Goal: Task Accomplishment & Management: Manage account settings

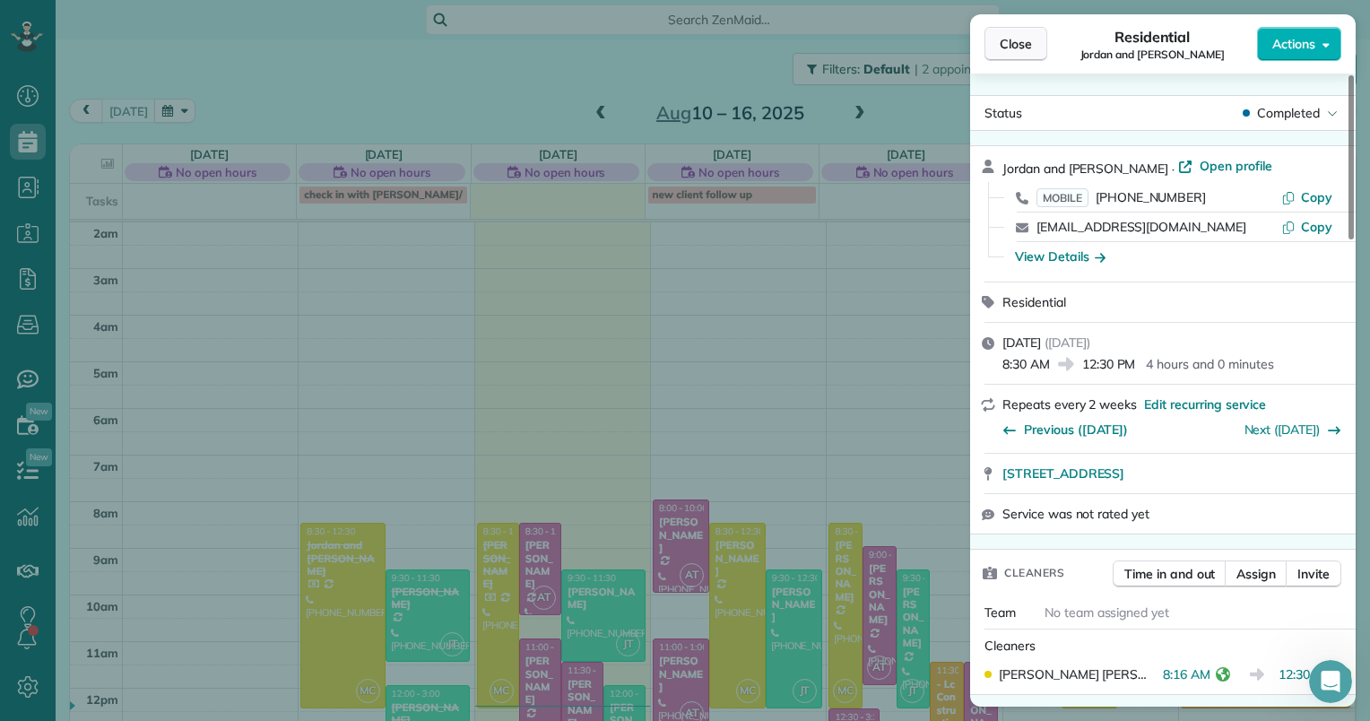
scroll to position [232, 0]
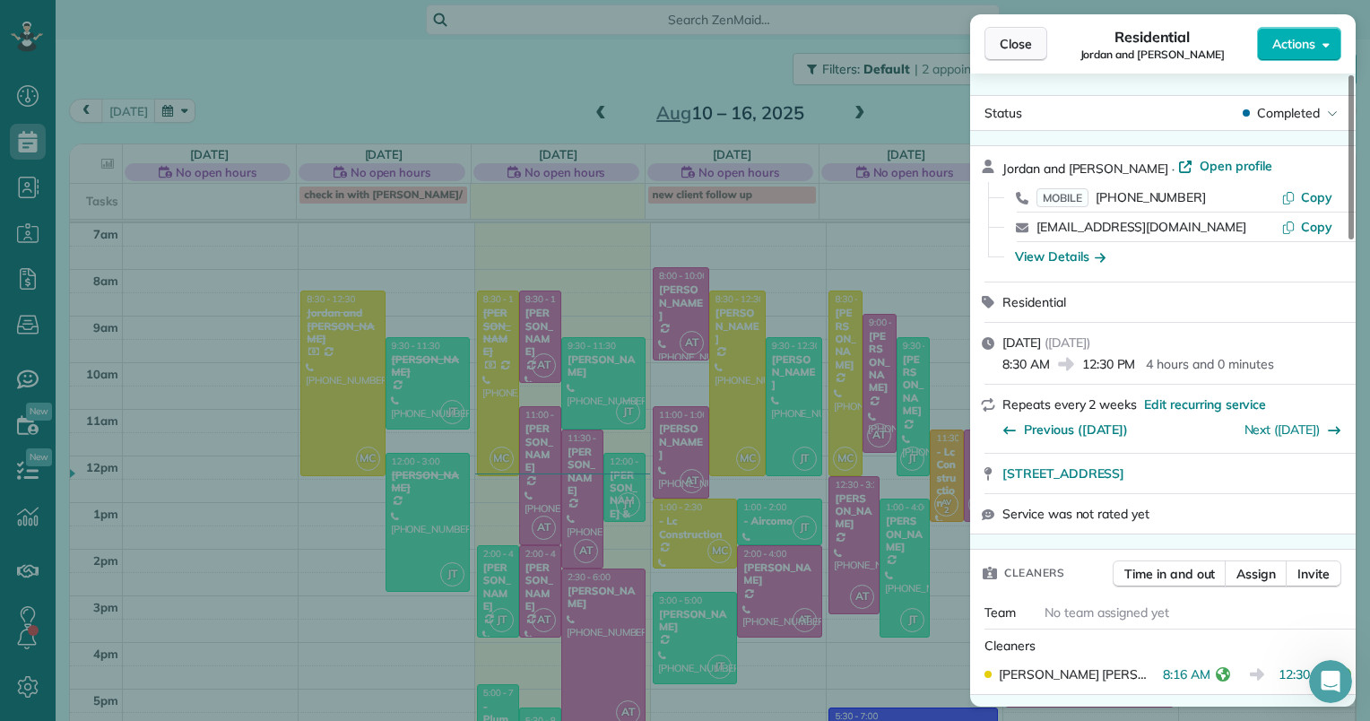
click at [1017, 39] on span "Close" at bounding box center [1016, 44] width 32 height 18
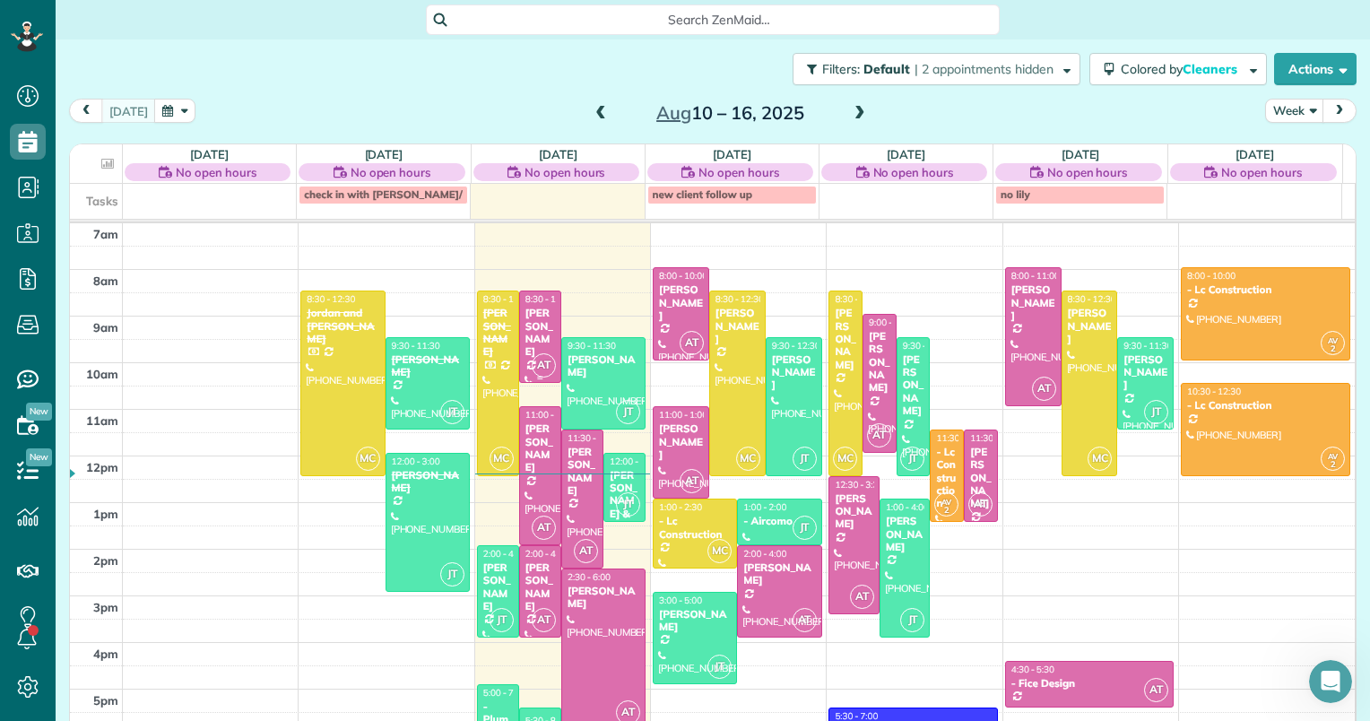
click at [531, 319] on div "[PERSON_NAME]" at bounding box center [539, 333] width 31 height 52
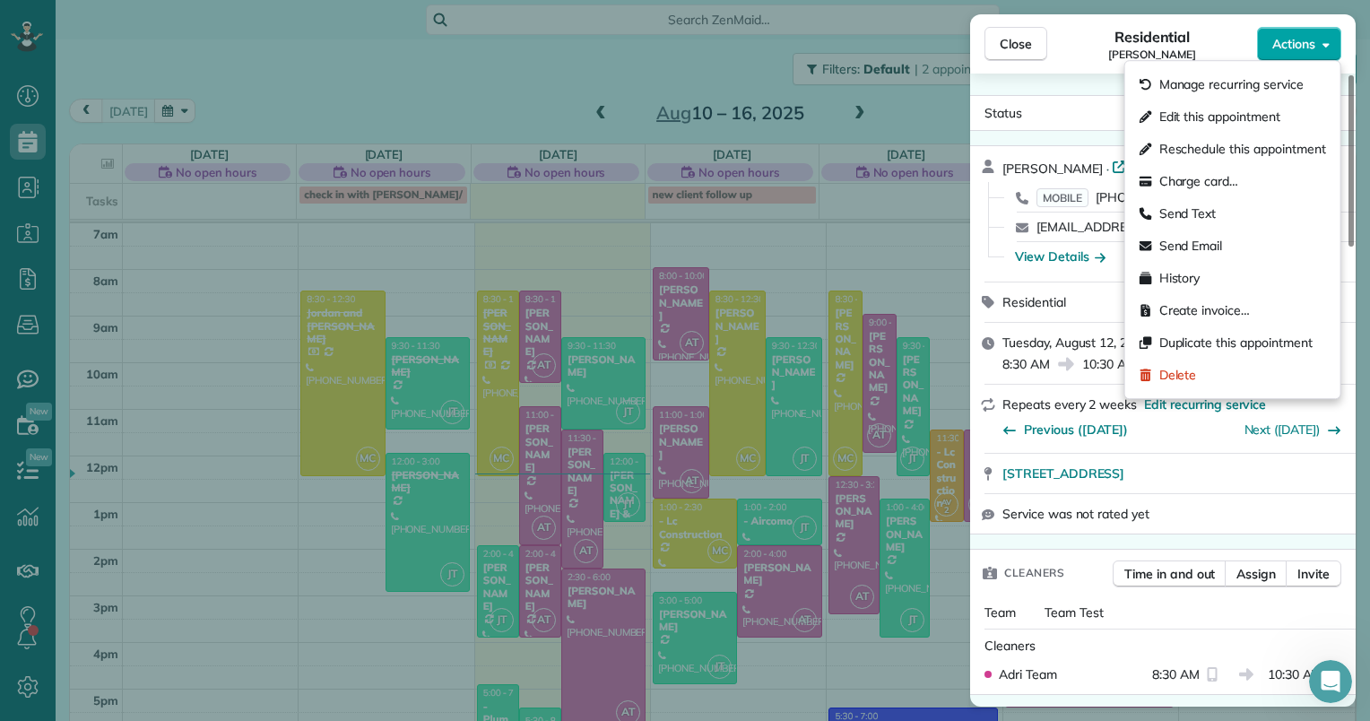
click at [1322, 47] on icon "button" at bounding box center [1325, 44] width 7 height 13
click at [1180, 121] on span "Edit this appointment" at bounding box center [1219, 117] width 121 height 18
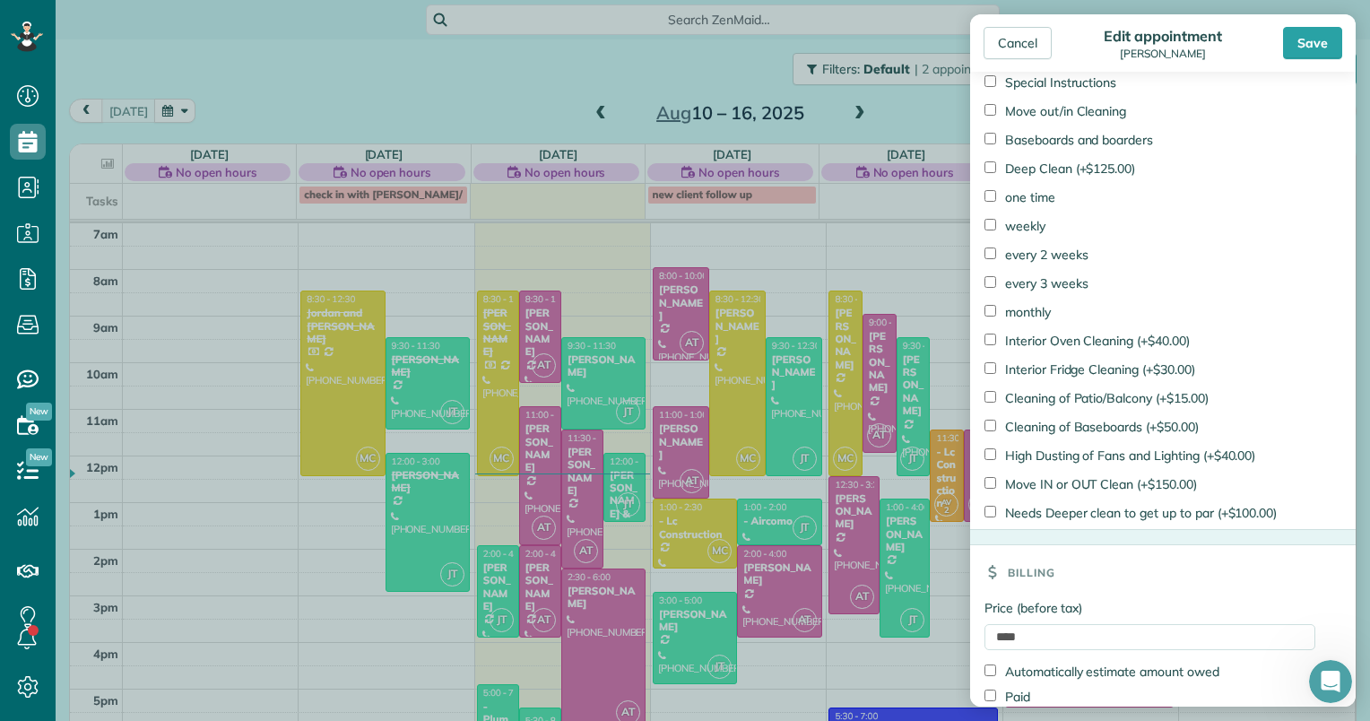
scroll to position [1205, 0]
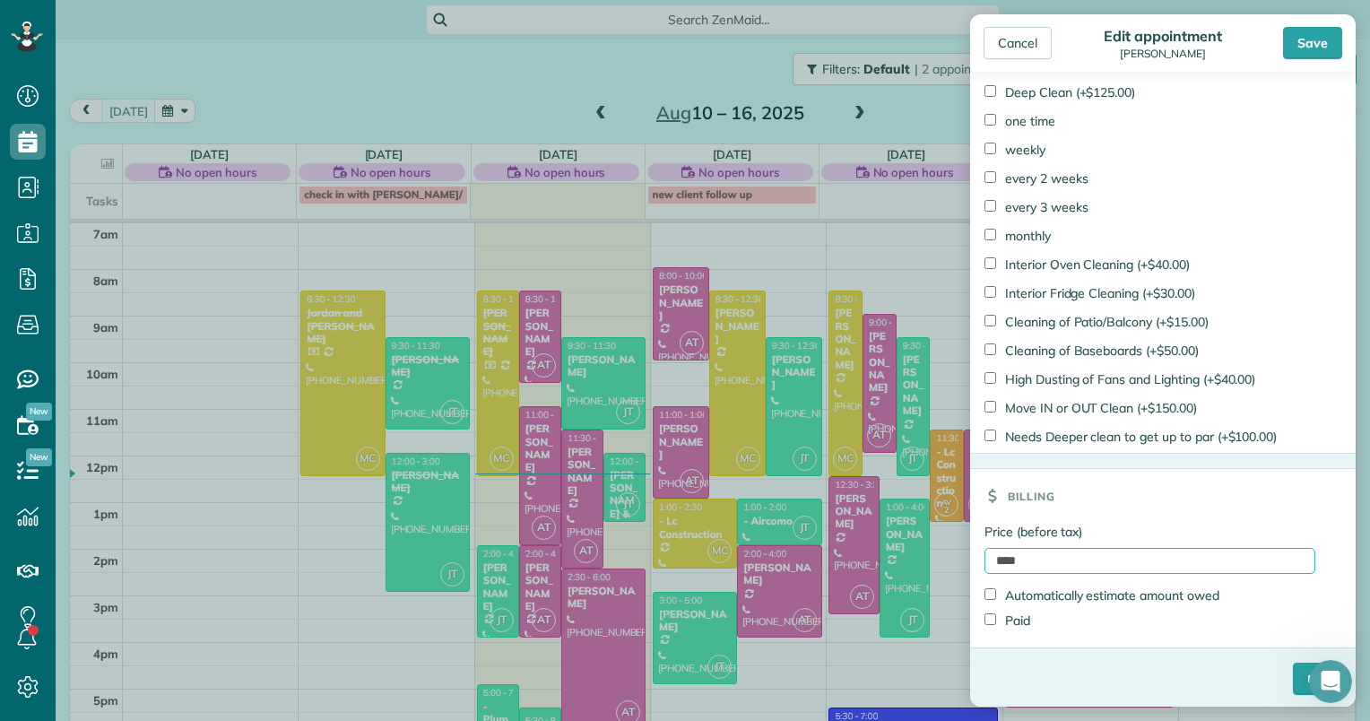
click at [993, 558] on input "****" at bounding box center [1149, 561] width 331 height 26
type input "******"
click at [1008, 618] on label "Paid" at bounding box center [1007, 620] width 46 height 18
click at [1293, 671] on input "****" at bounding box center [1317, 679] width 48 height 32
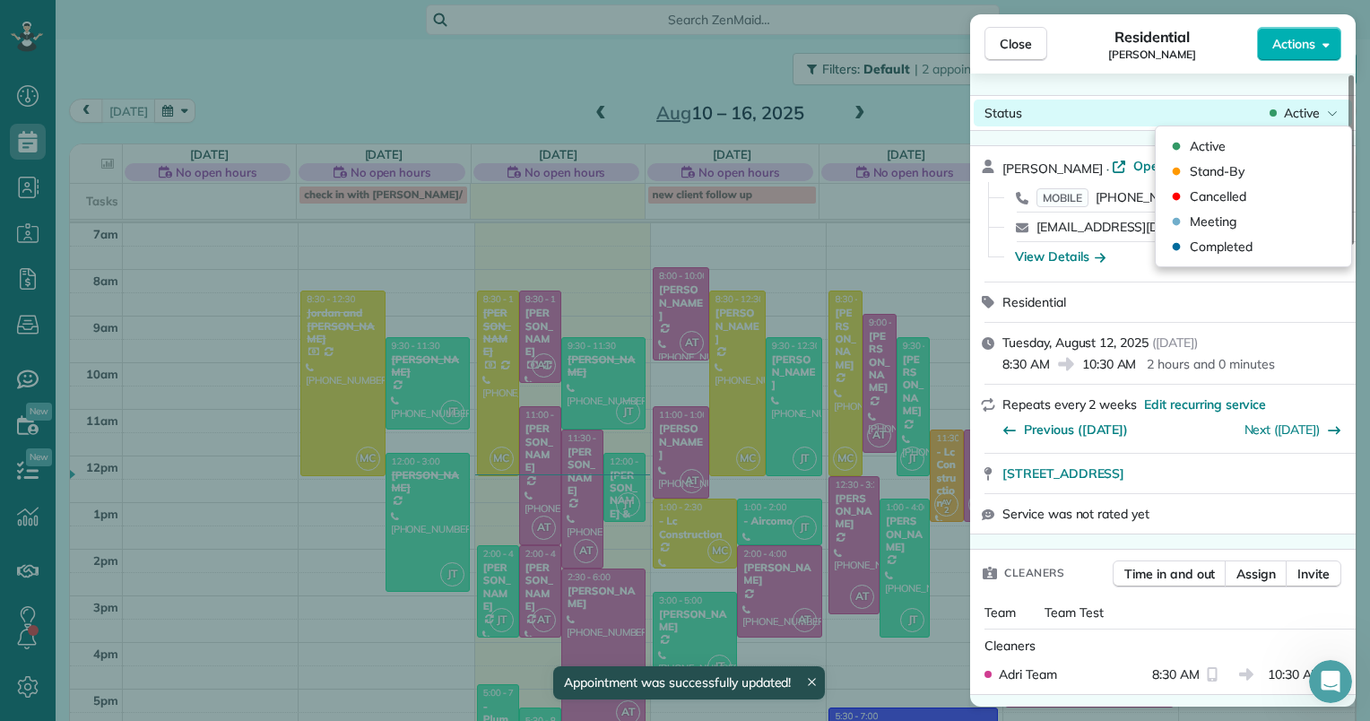
click at [1297, 111] on span "Active" at bounding box center [1302, 113] width 36 height 18
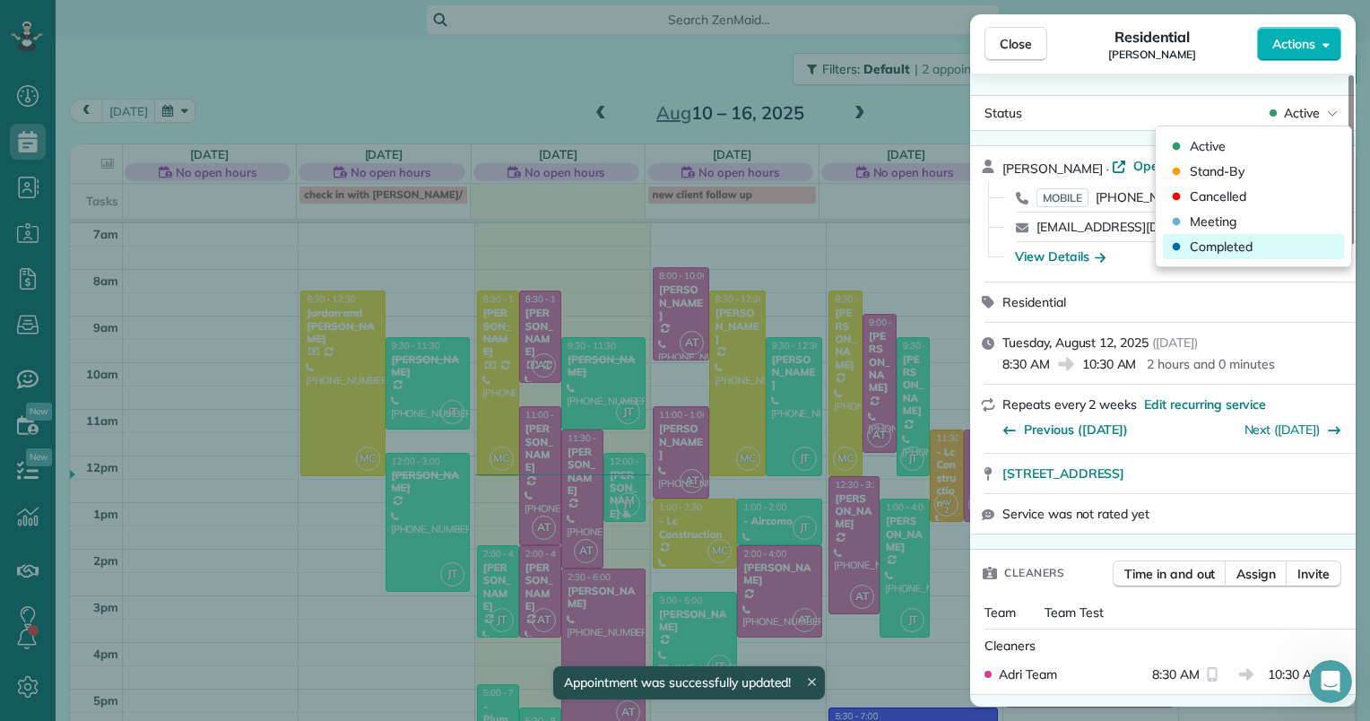
click at [1221, 242] on span "Completed" at bounding box center [1221, 247] width 63 height 18
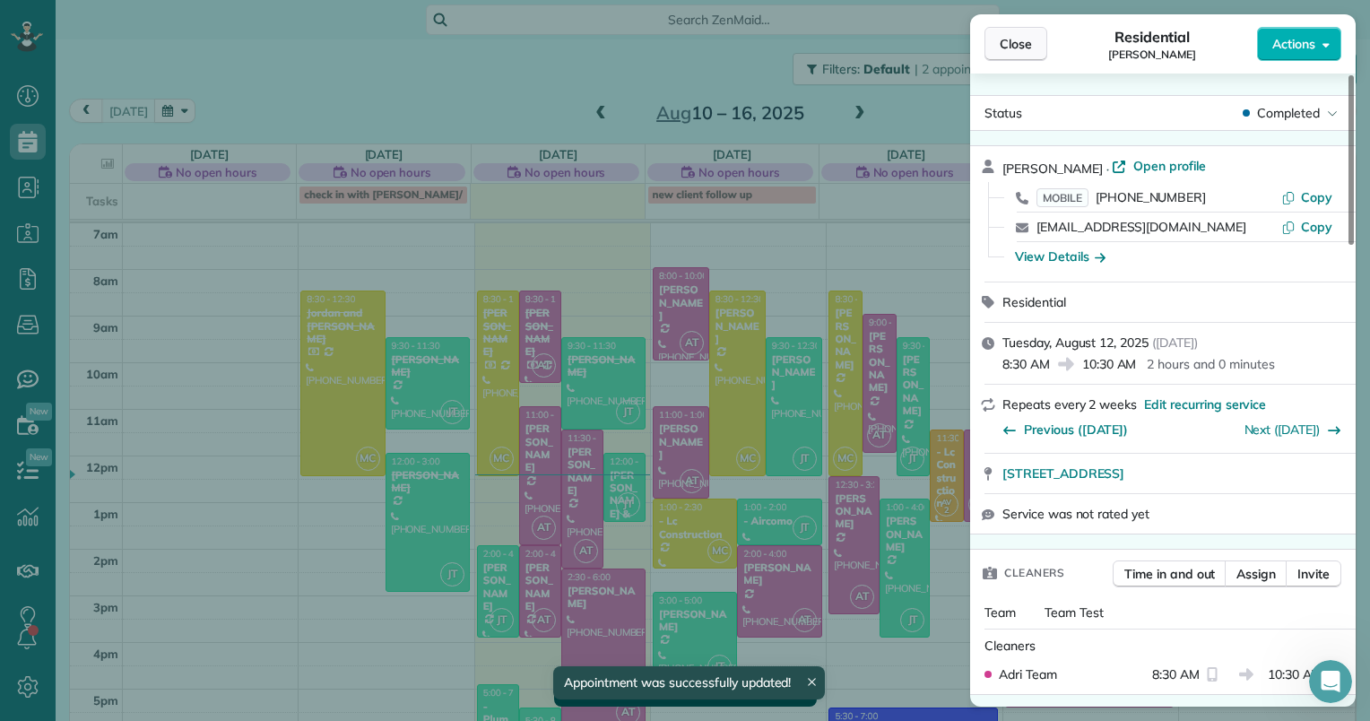
click at [1017, 47] on span "Close" at bounding box center [1016, 44] width 32 height 18
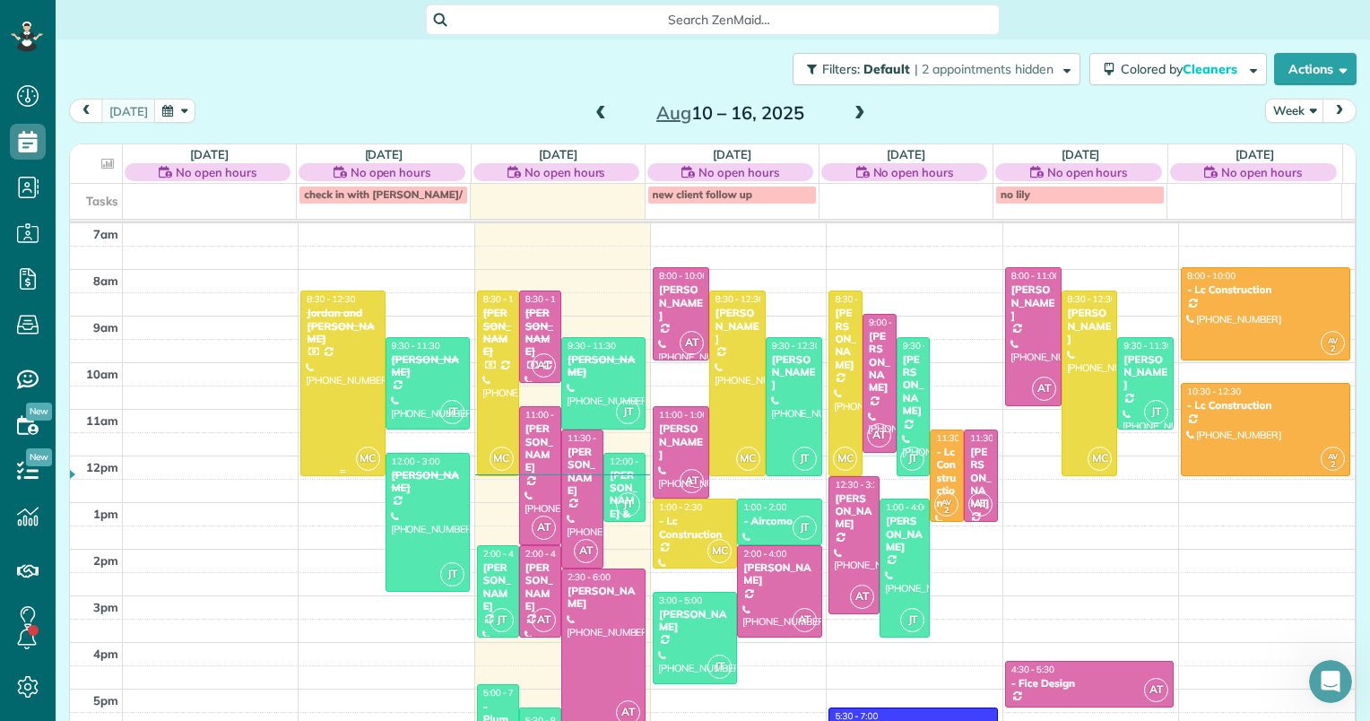
click at [333, 335] on div at bounding box center [342, 382] width 82 height 183
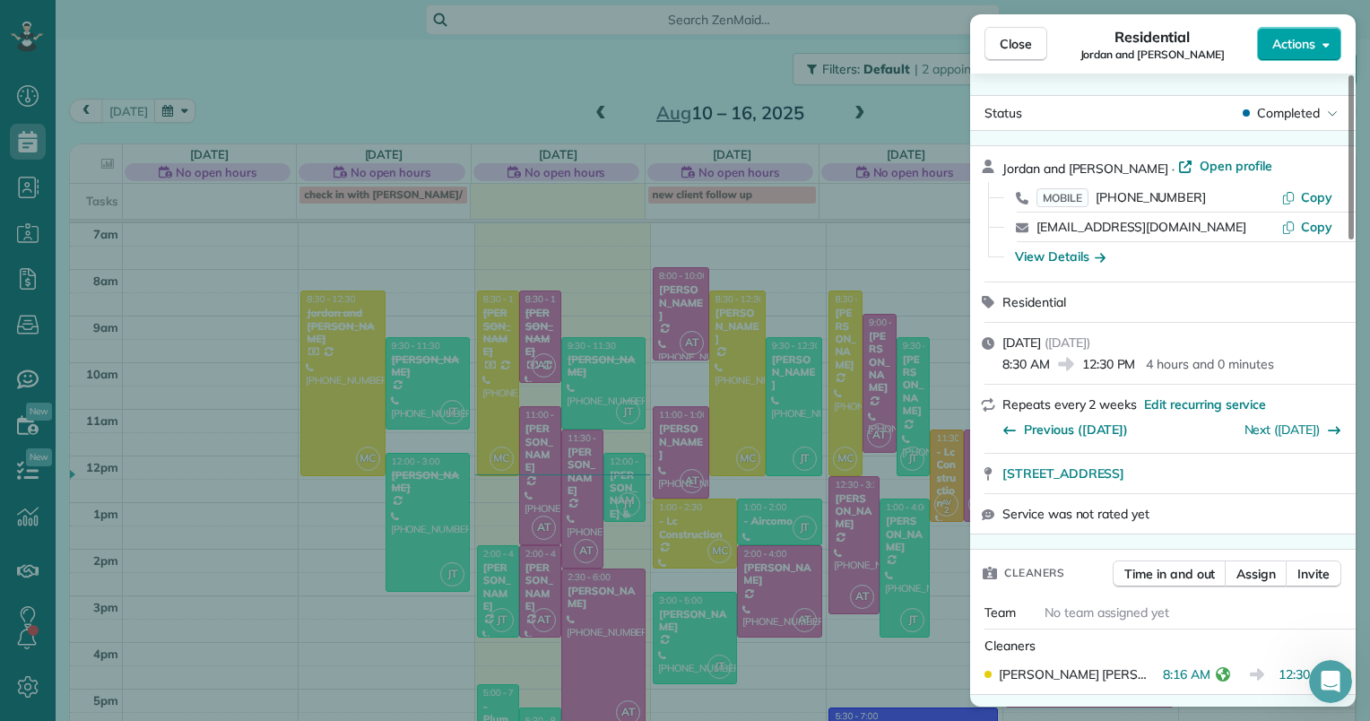
click at [1322, 43] on icon "button" at bounding box center [1325, 44] width 7 height 13
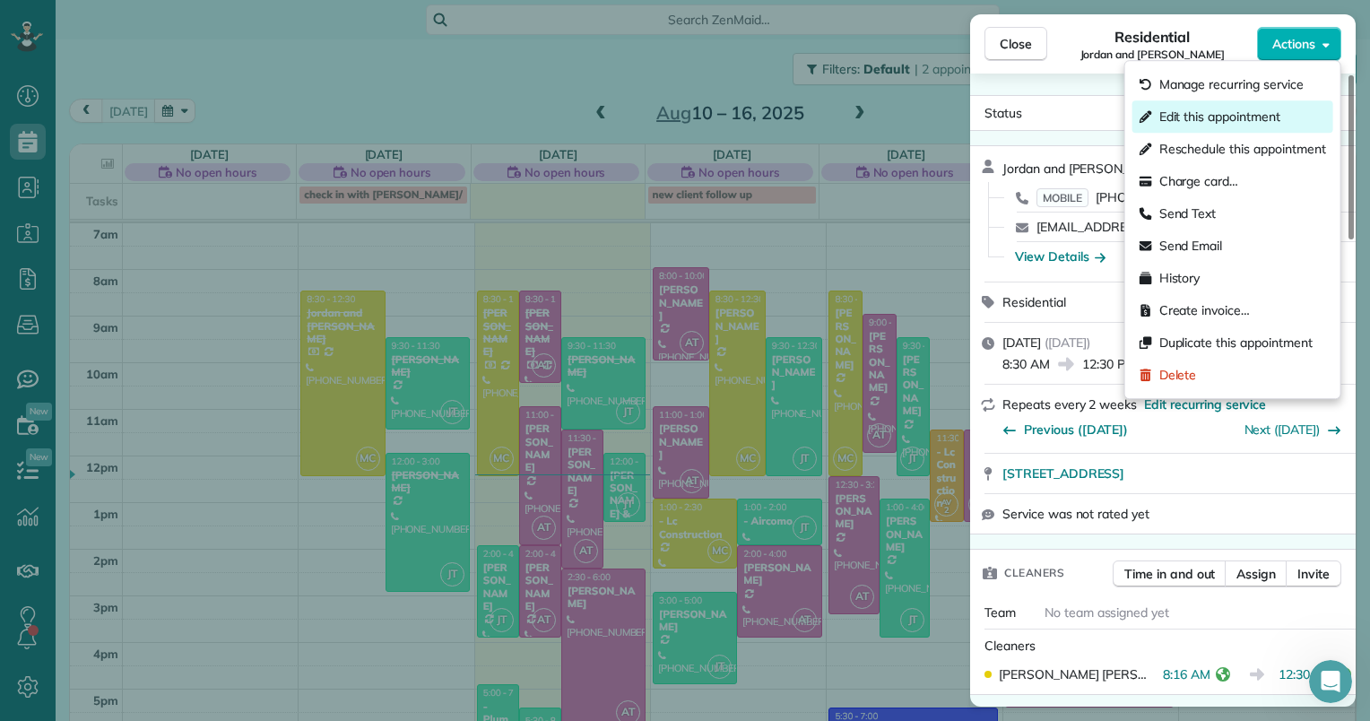
click at [1223, 107] on div "Edit this appointment" at bounding box center [1232, 116] width 201 height 32
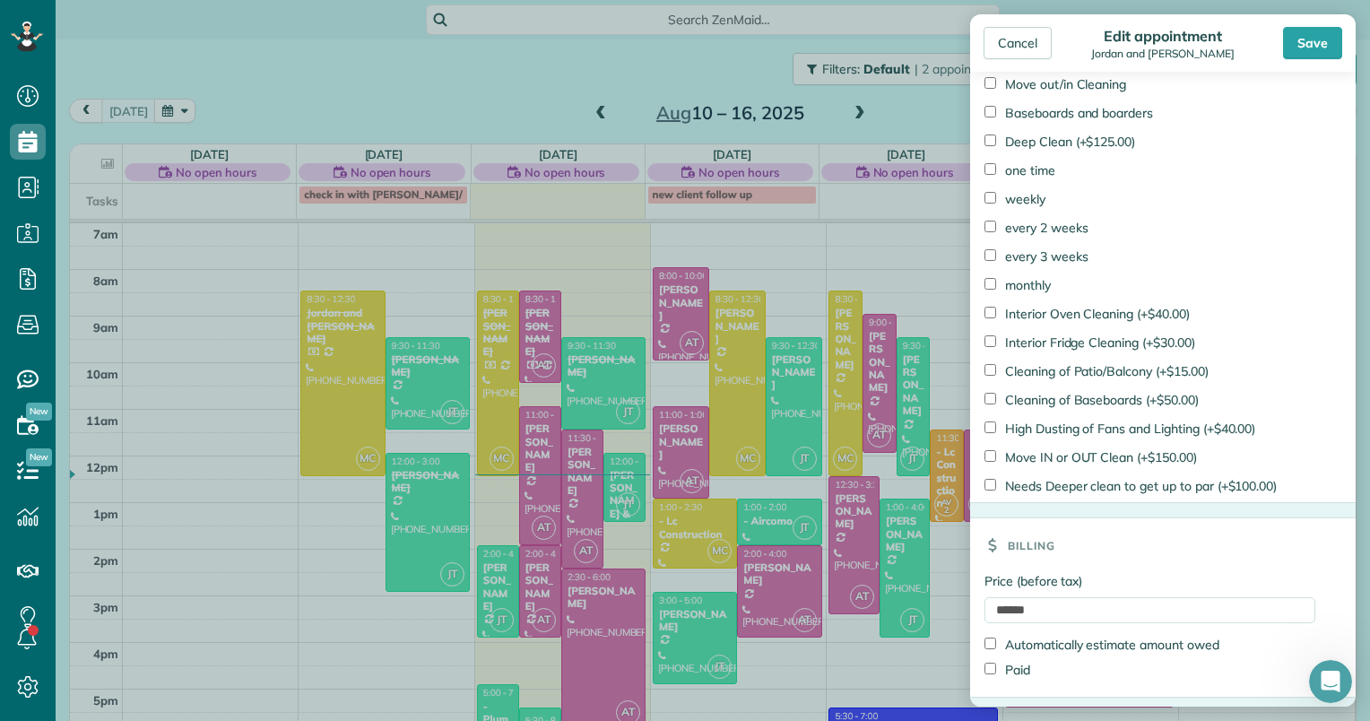
scroll to position [1097, 0]
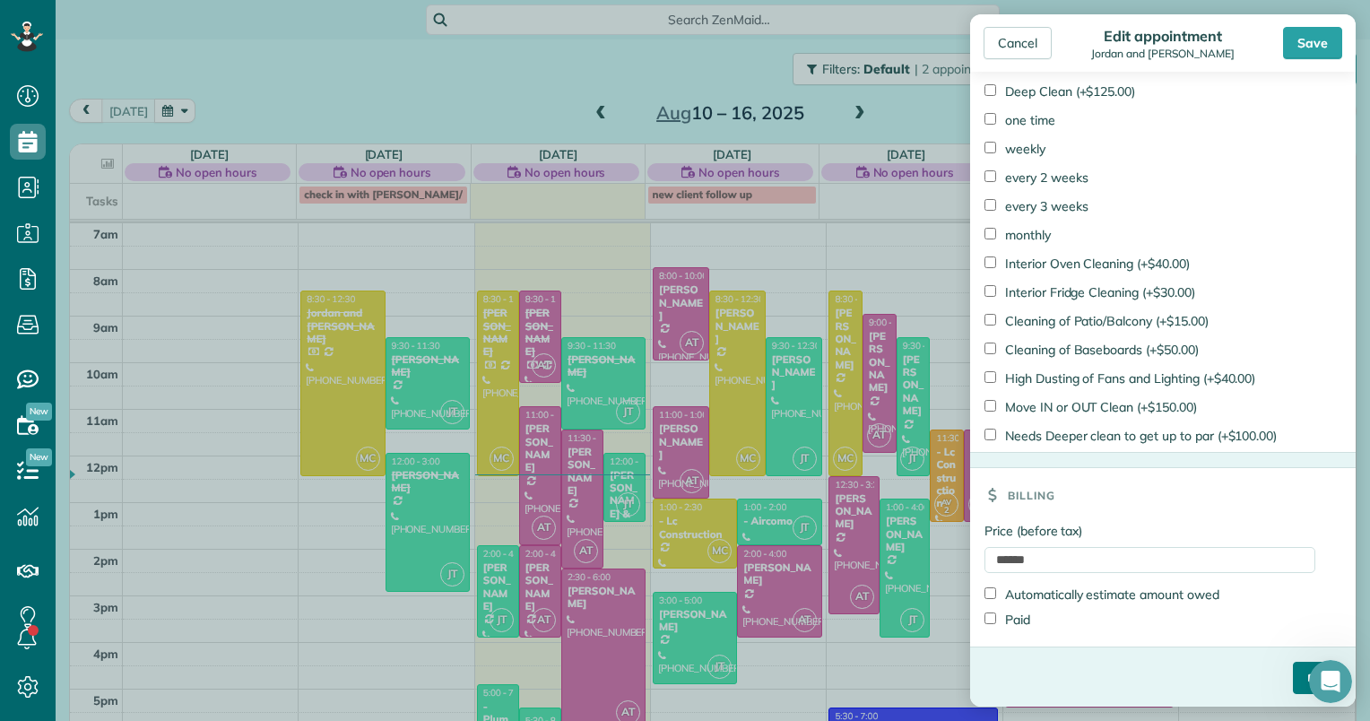
click at [1293, 678] on input "****" at bounding box center [1317, 678] width 48 height 32
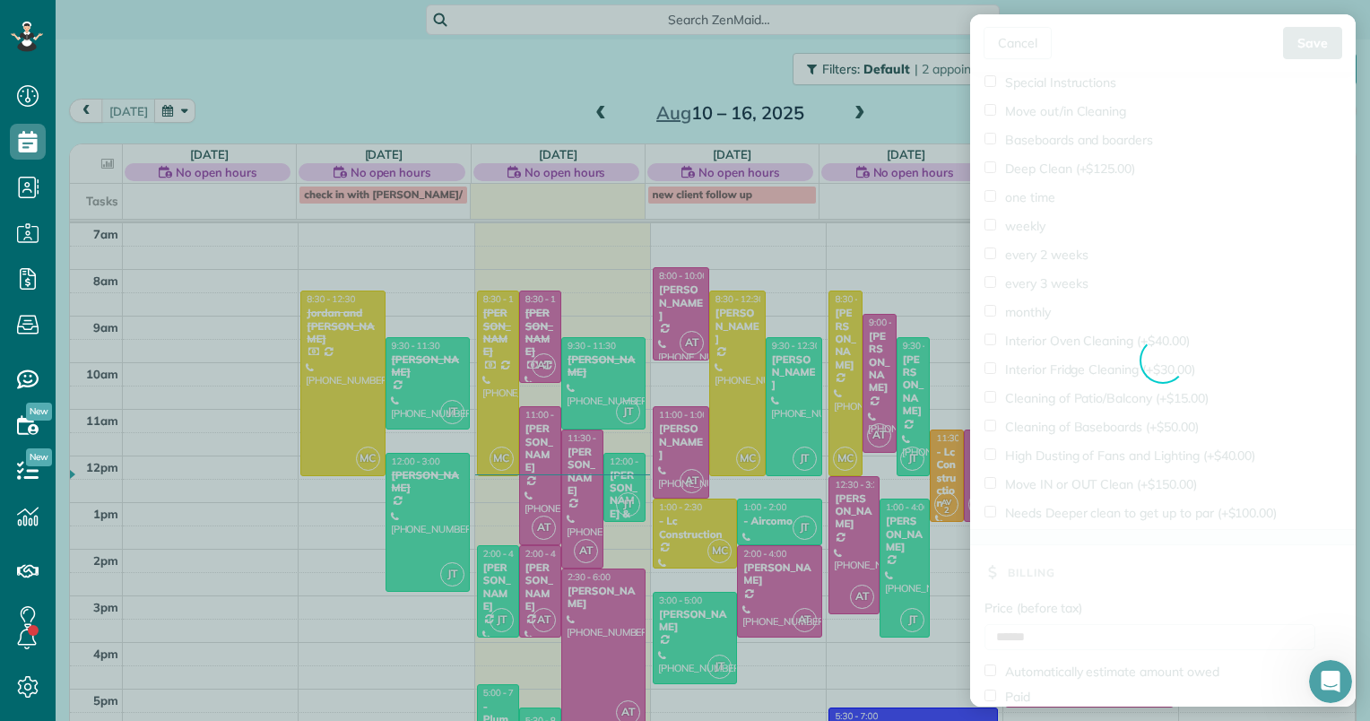
scroll to position [1173, 0]
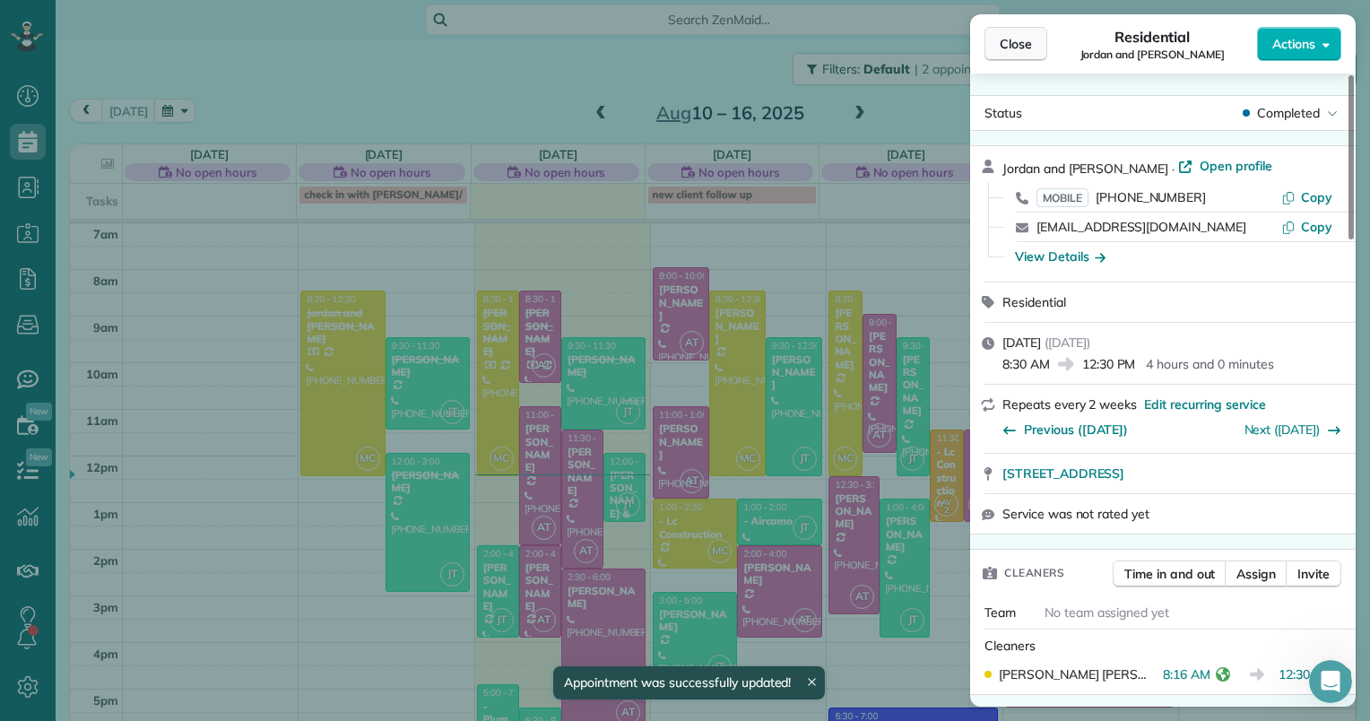
click at [1007, 42] on span "Close" at bounding box center [1016, 44] width 32 height 18
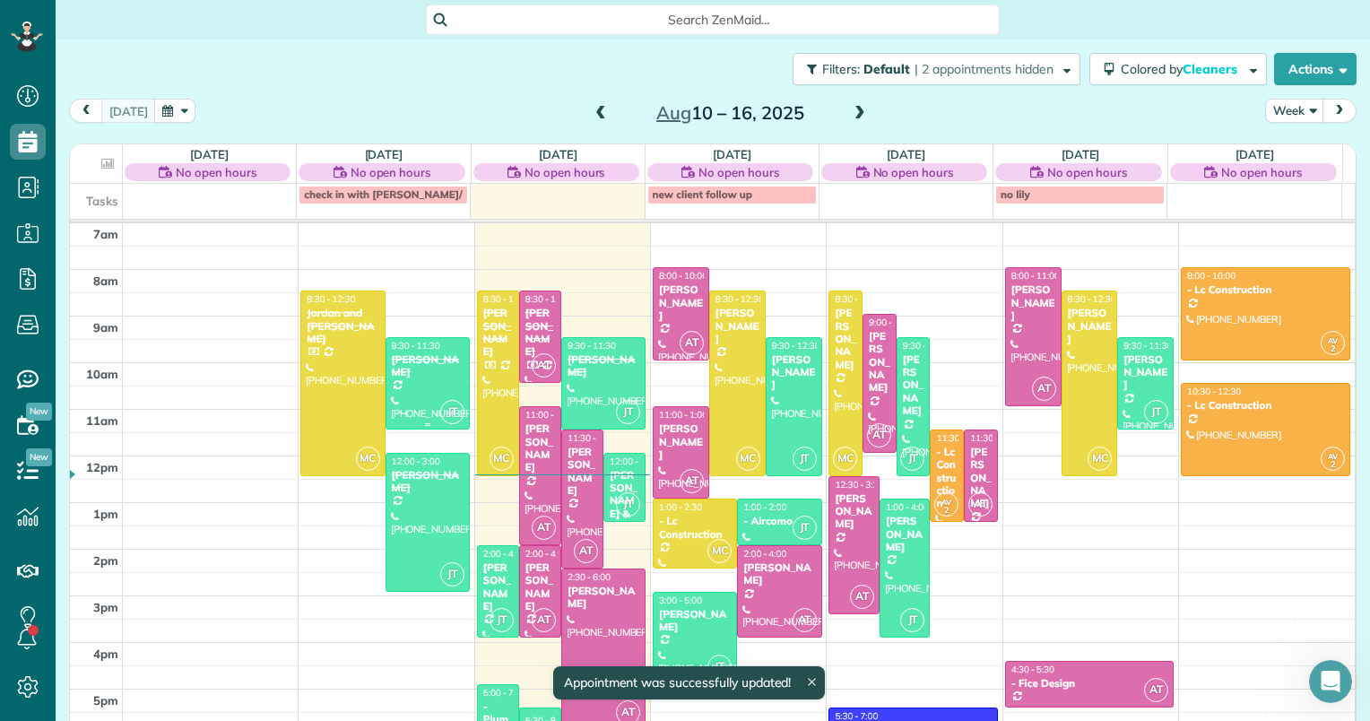
click at [404, 368] on div at bounding box center [427, 383] width 82 height 91
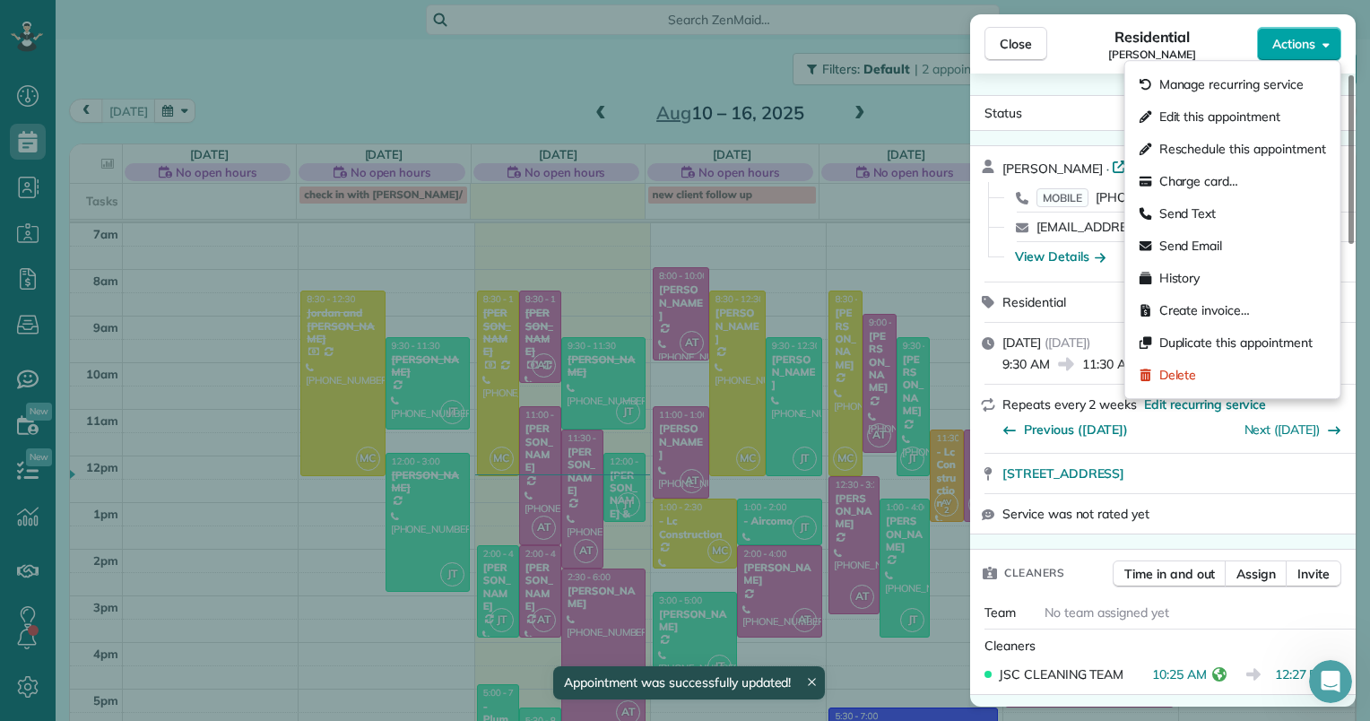
click at [1329, 47] on icon "button" at bounding box center [1325, 44] width 7 height 13
click at [1162, 116] on span "Edit this appointment" at bounding box center [1219, 117] width 121 height 18
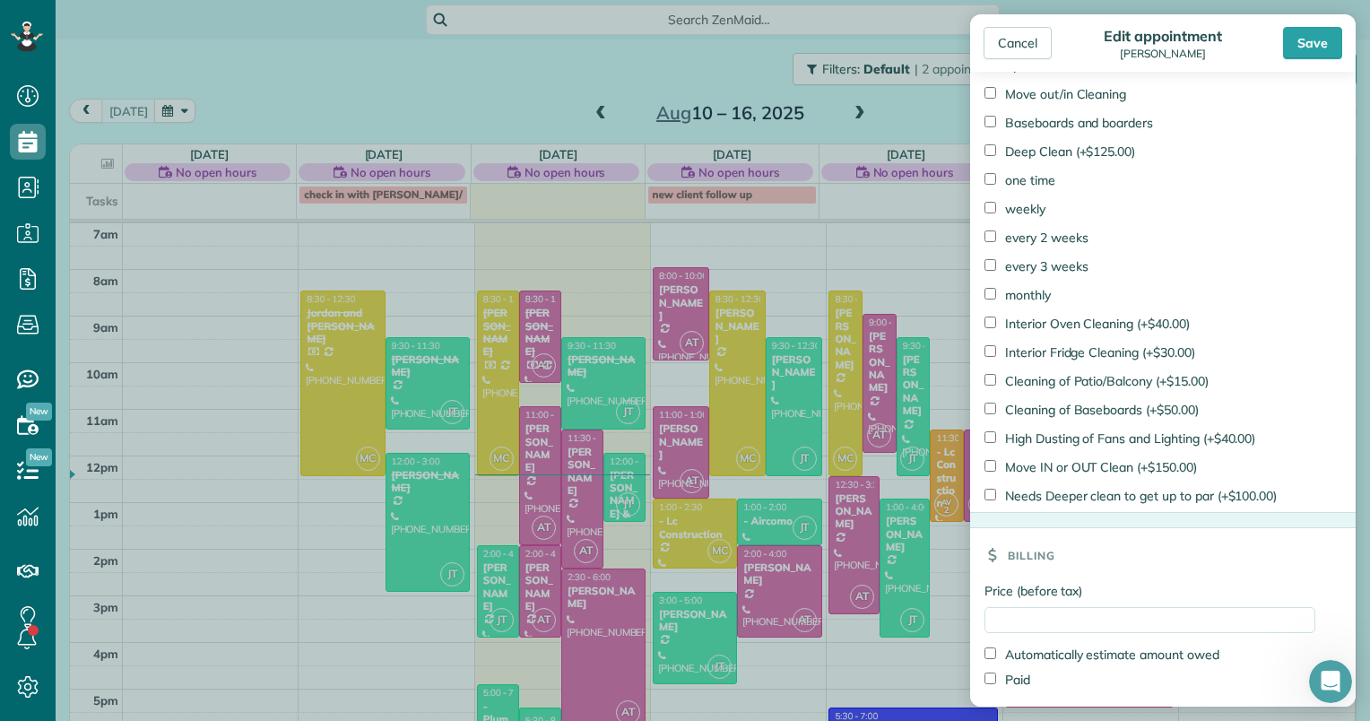
scroll to position [1046, 0]
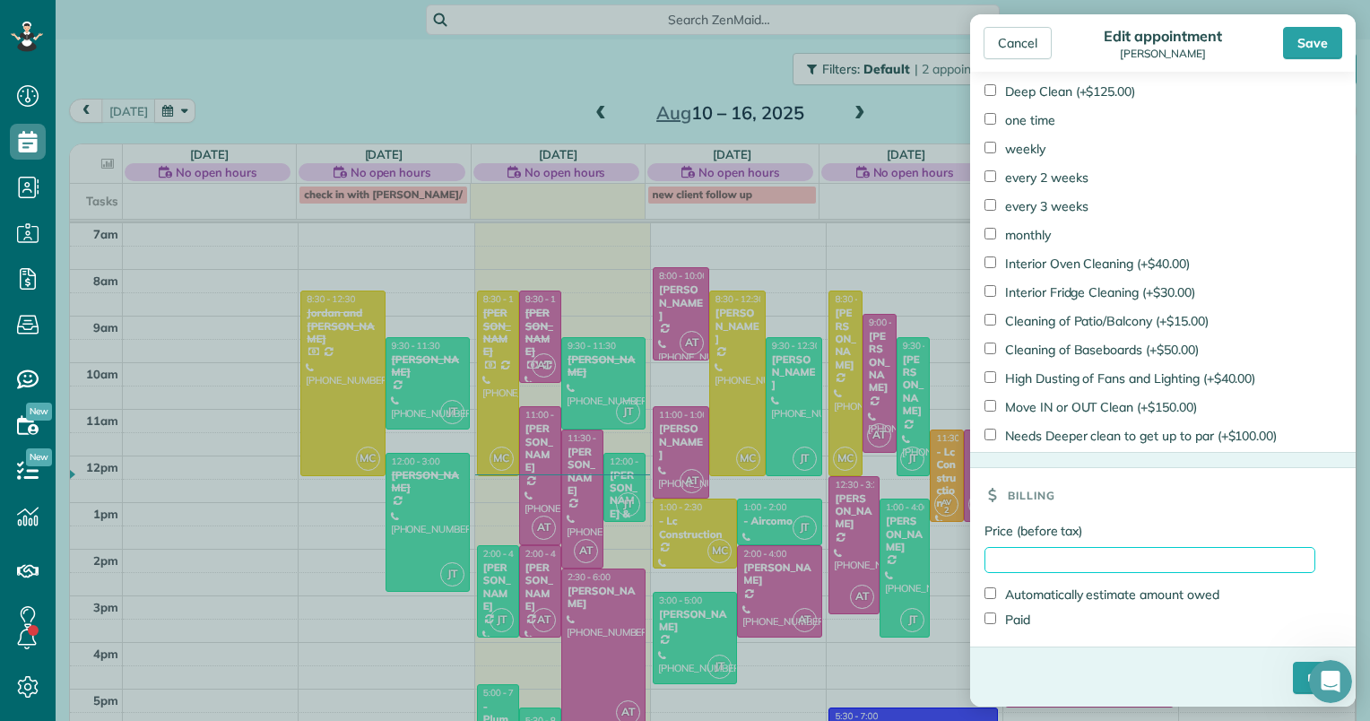
click at [1046, 558] on input "Price (before tax)" at bounding box center [1149, 560] width 331 height 26
type input "******"
click at [1022, 611] on label "Paid" at bounding box center [1007, 620] width 46 height 18
click at [1293, 670] on input "****" at bounding box center [1317, 678] width 48 height 32
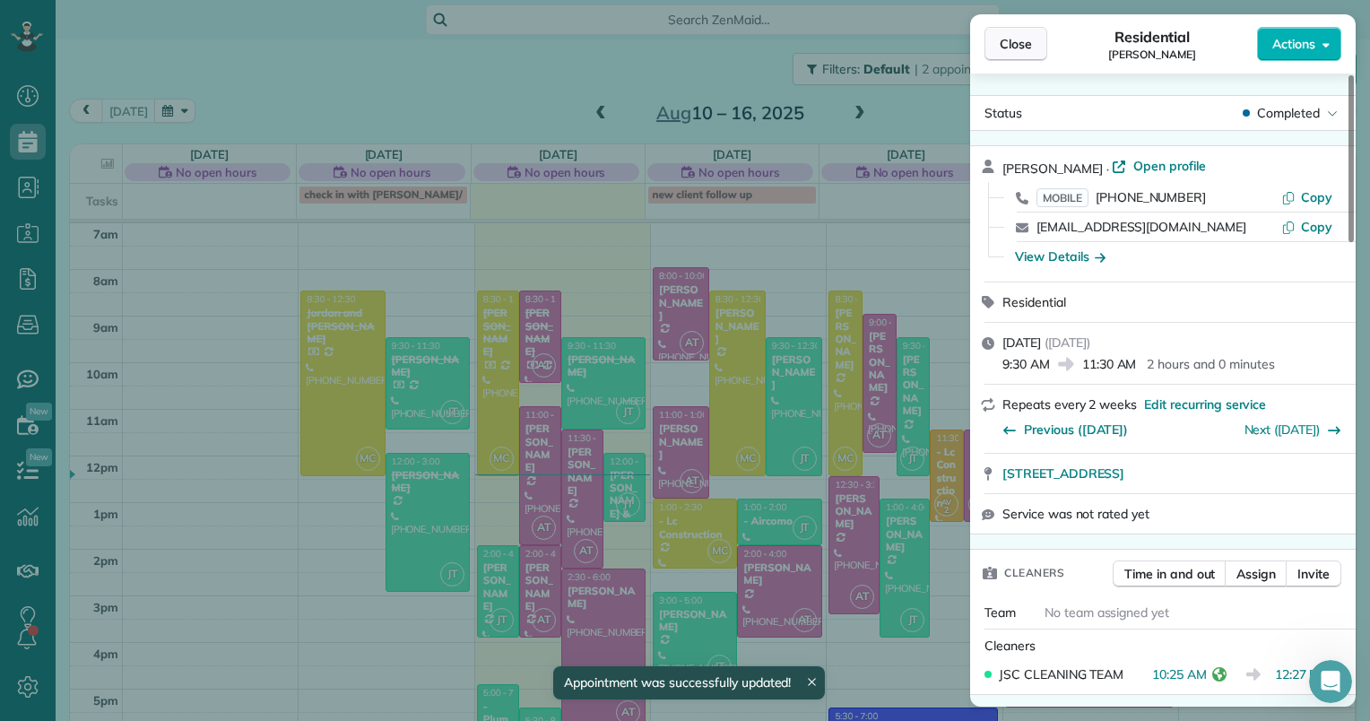
click at [1010, 36] on span "Close" at bounding box center [1016, 44] width 32 height 18
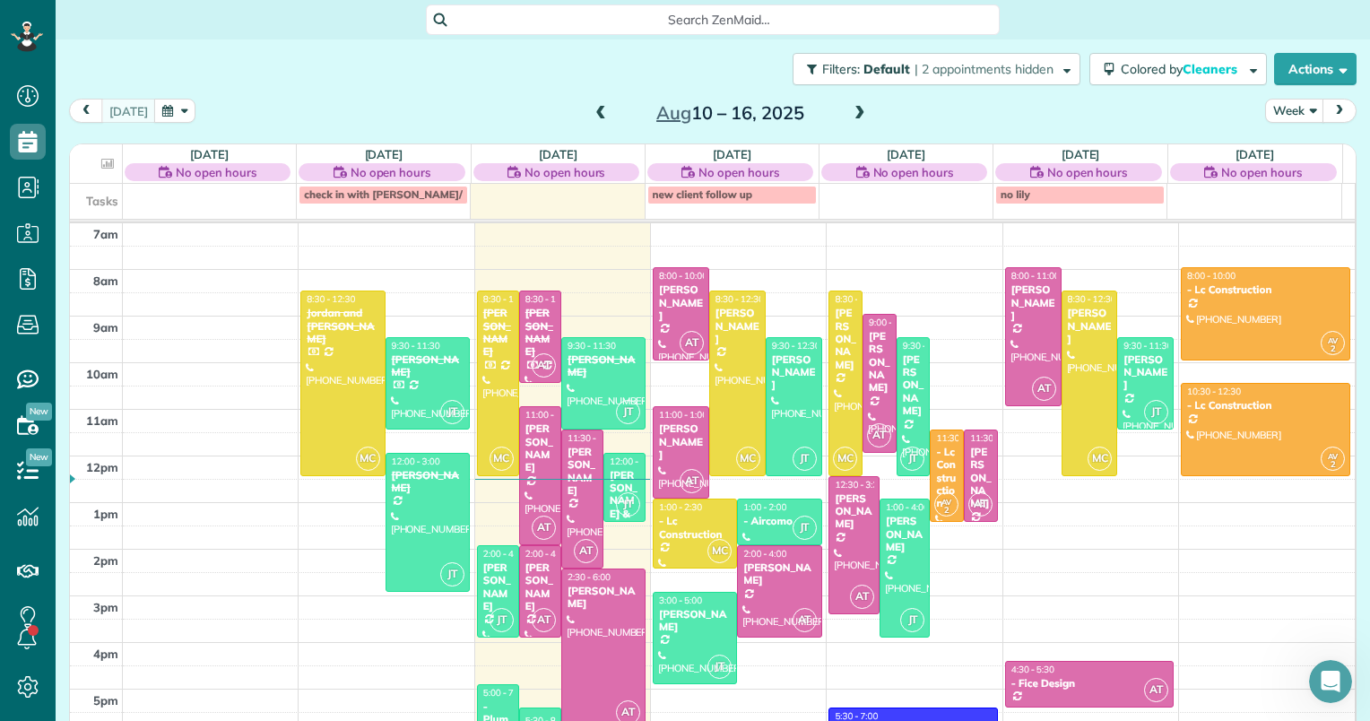
click at [497, 95] on div "Filters: Default | 2 appointments hidden Colored by Cleaners Color by Cleaner C…" at bounding box center [713, 68] width 1314 height 59
click at [594, 663] on div at bounding box center [603, 649] width 82 height 160
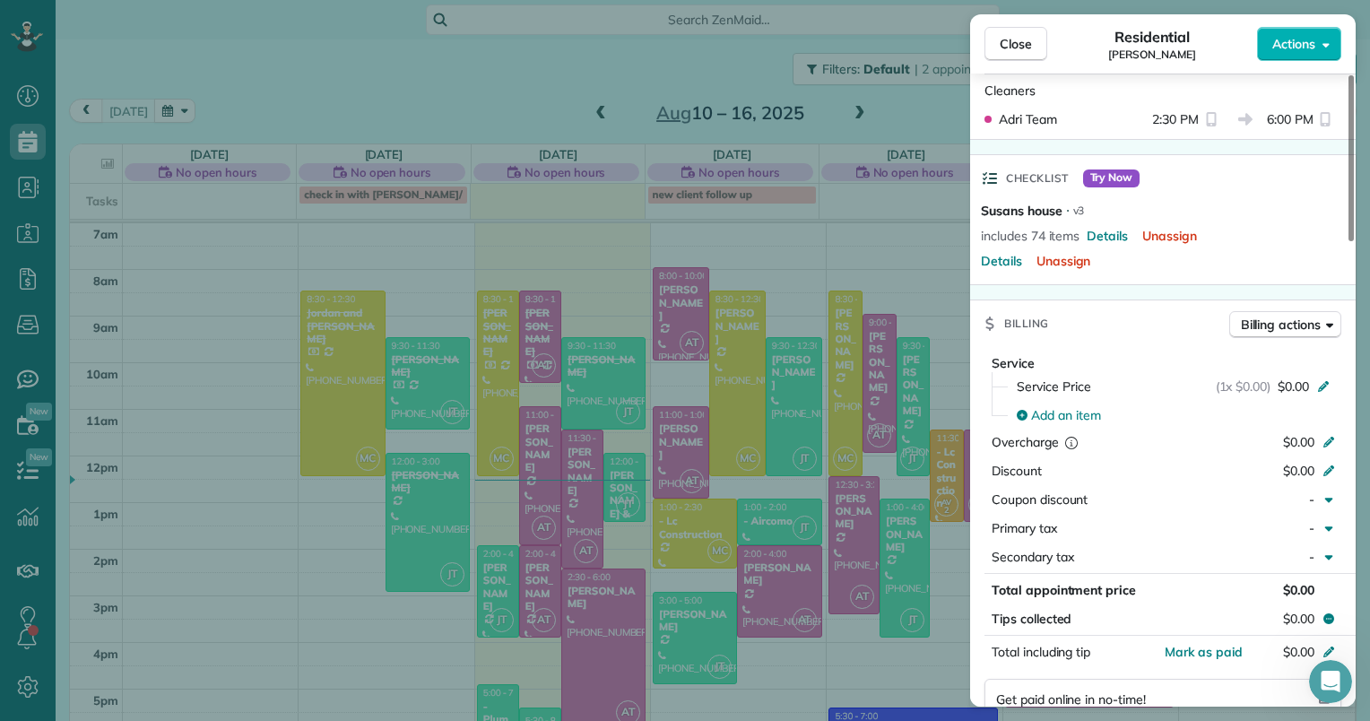
scroll to position [355, 0]
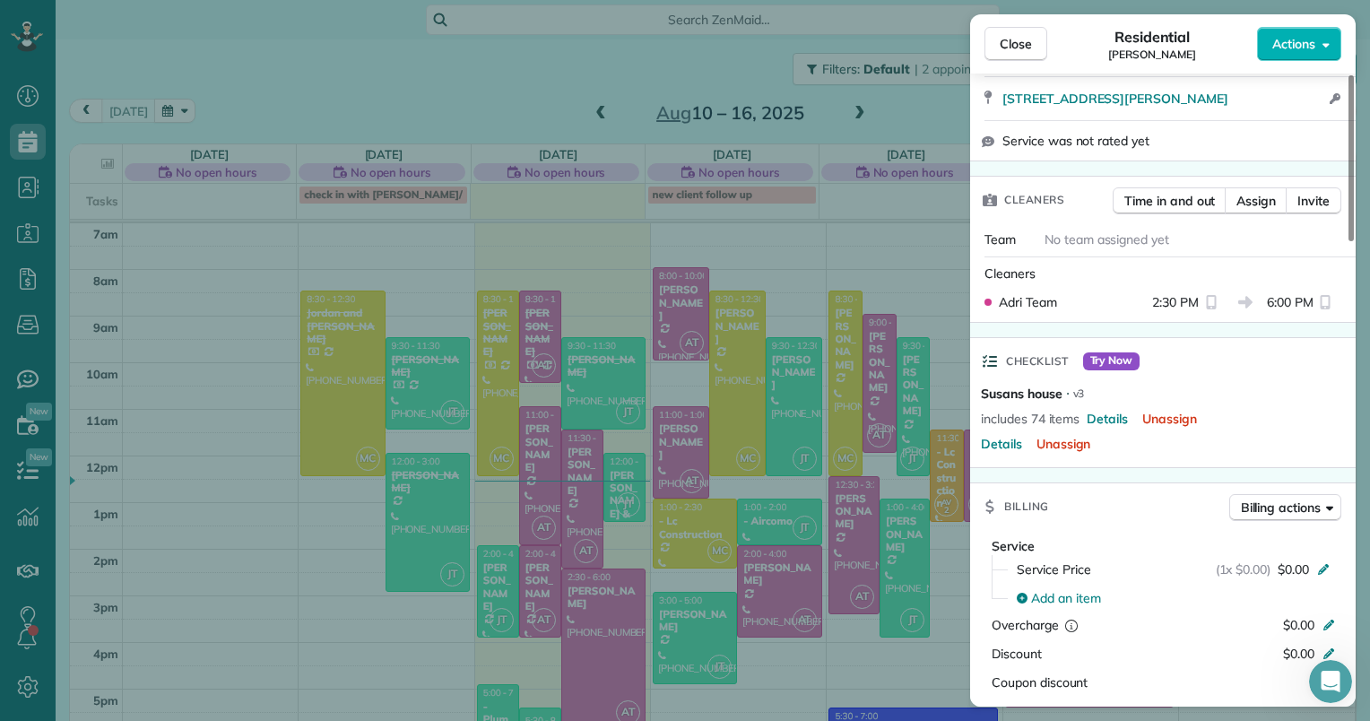
drag, startPoint x: 1018, startPoint y: 37, endPoint x: 1020, endPoint y: 62, distance: 25.2
click at [1018, 37] on span "Close" at bounding box center [1016, 44] width 32 height 18
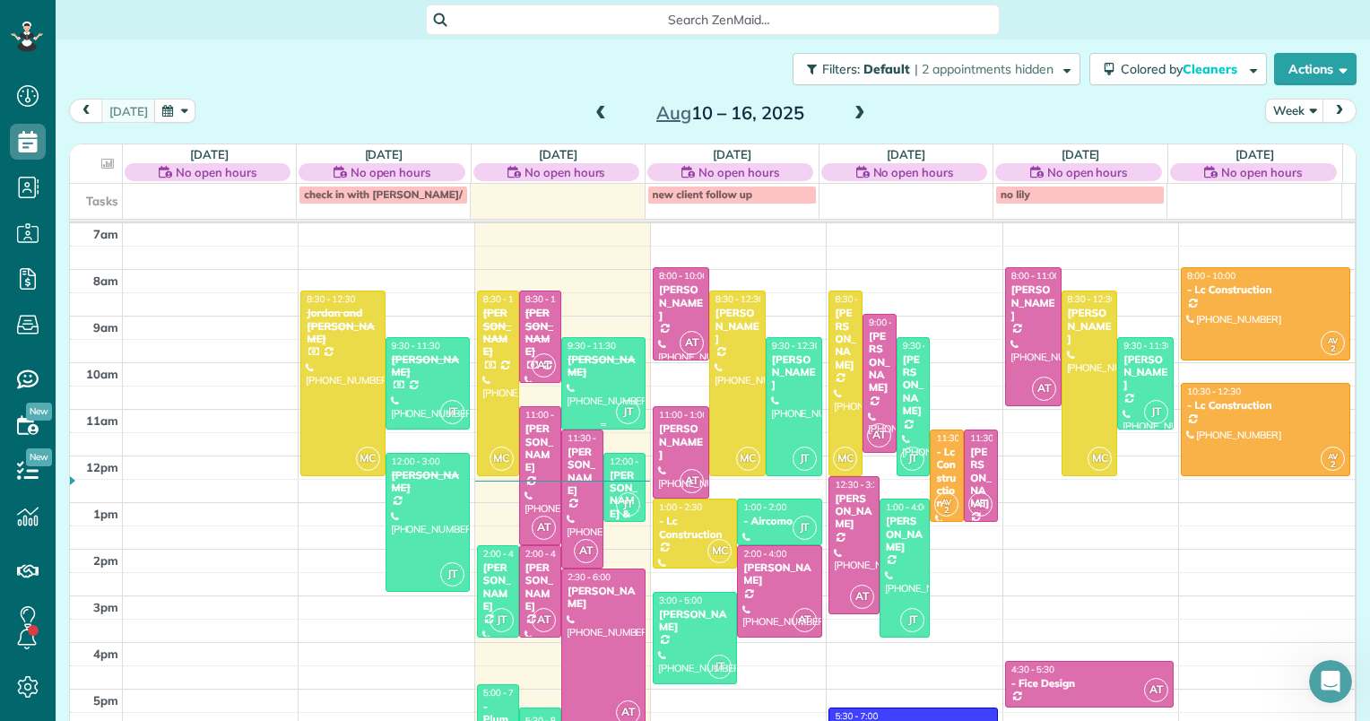
click at [599, 380] on div at bounding box center [603, 383] width 82 height 91
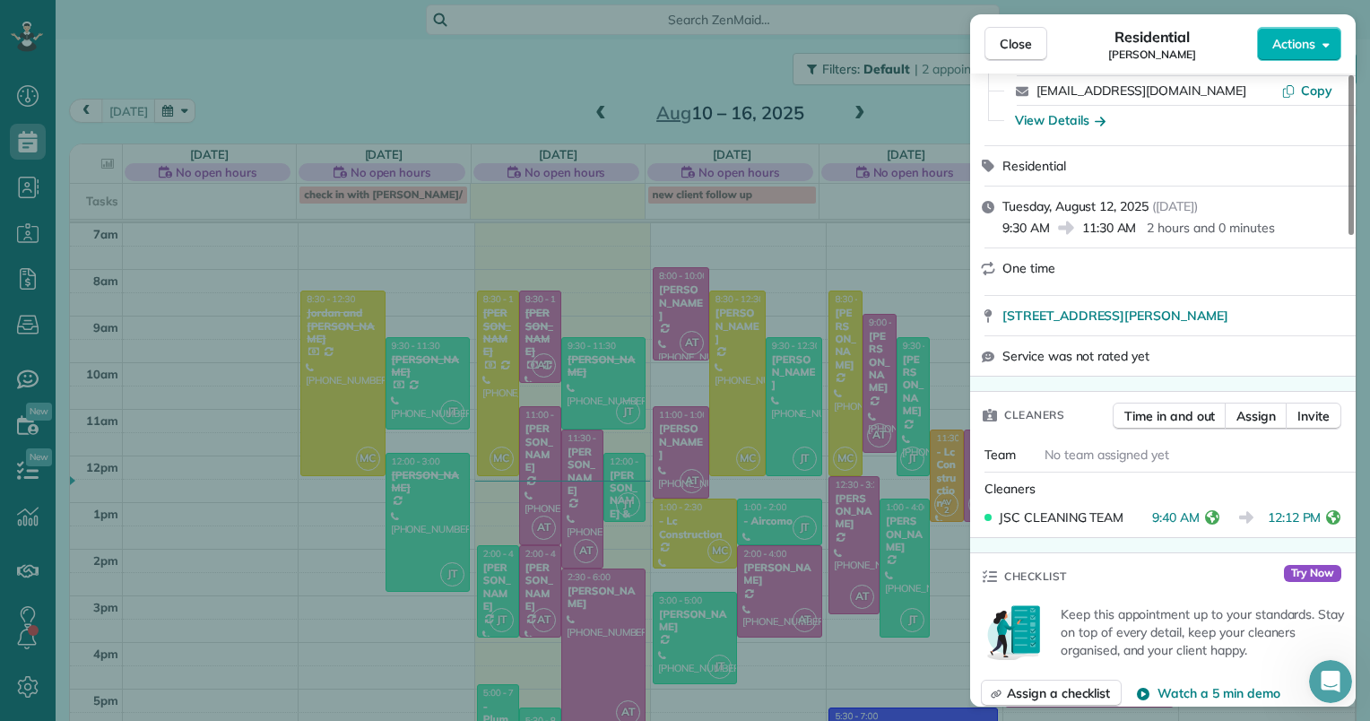
scroll to position [179, 0]
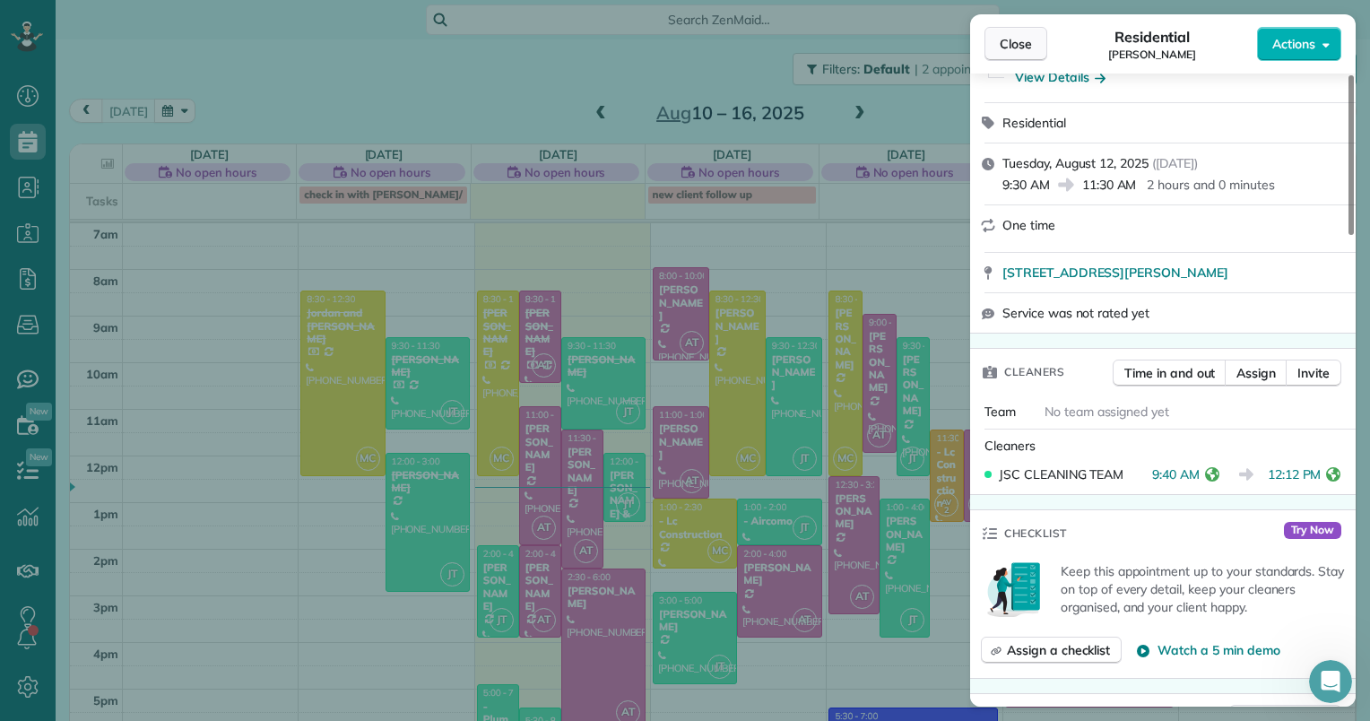
click at [1035, 30] on button "Close" at bounding box center [1015, 44] width 63 height 34
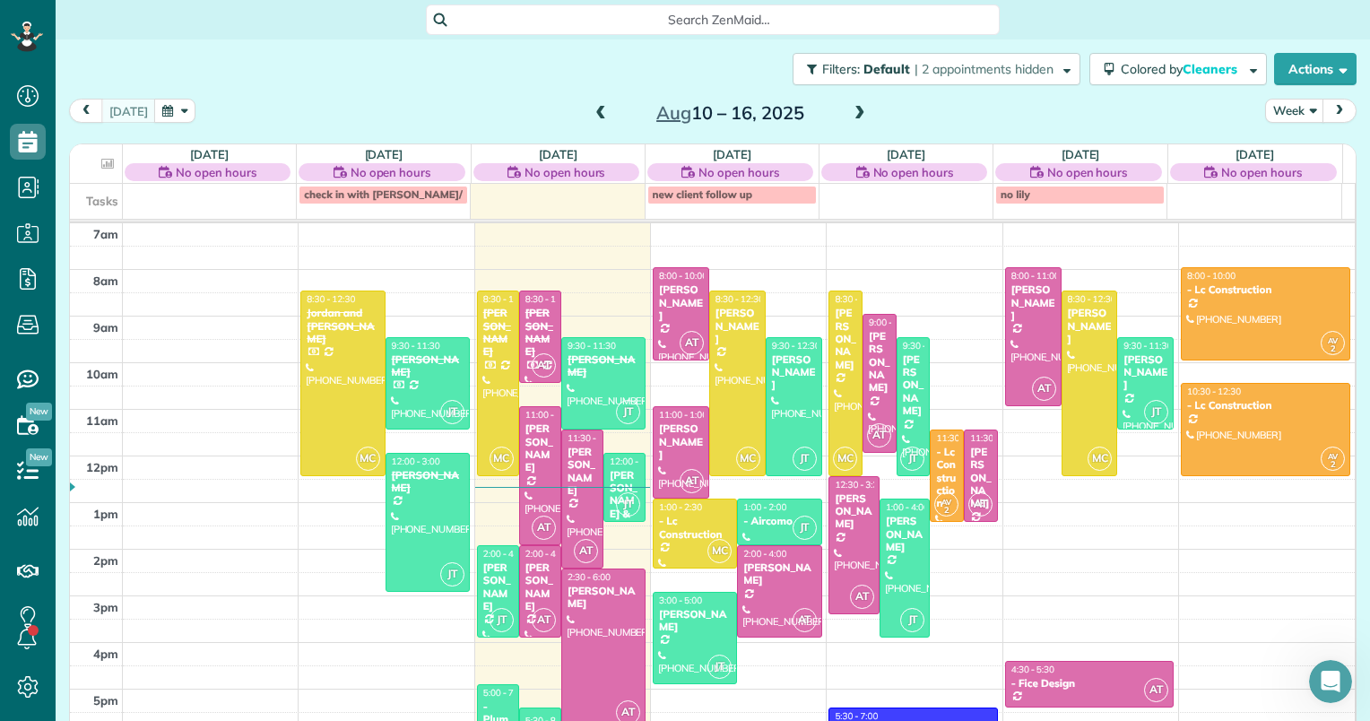
click at [850, 115] on span at bounding box center [860, 114] width 20 height 16
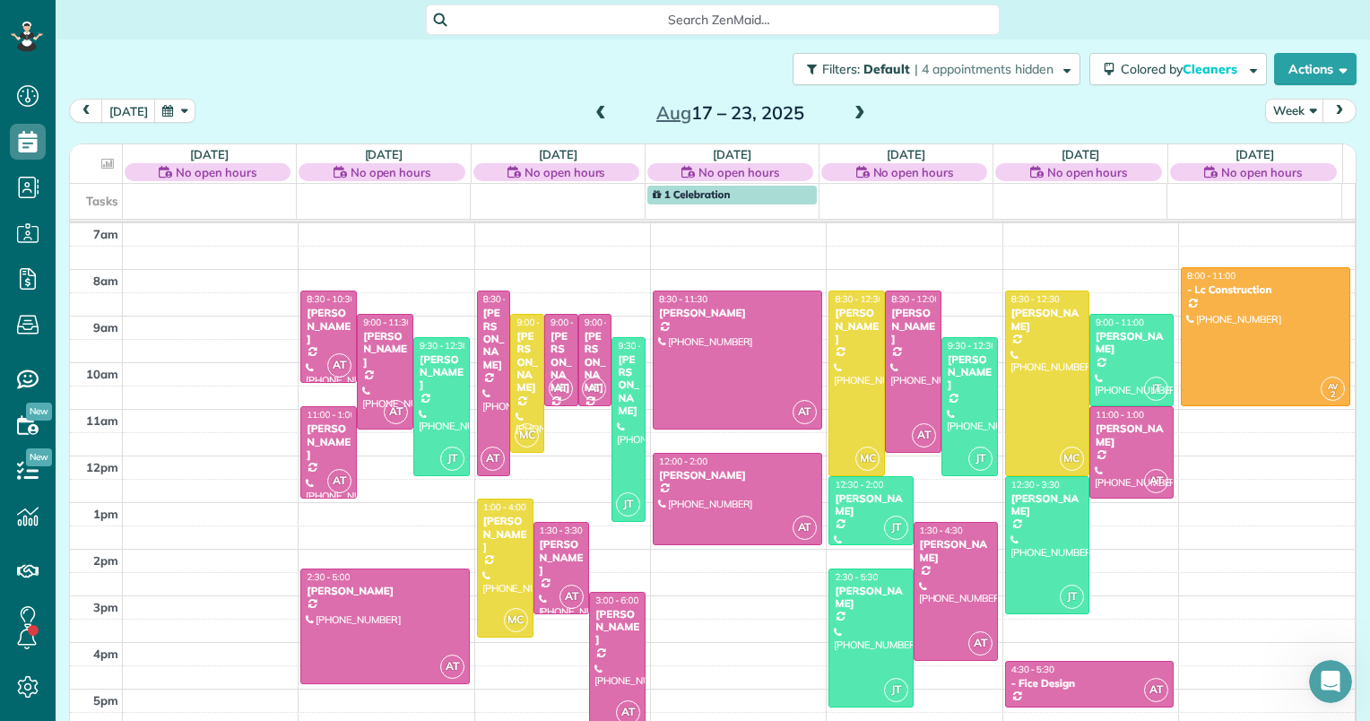
click at [850, 110] on span at bounding box center [860, 114] width 20 height 16
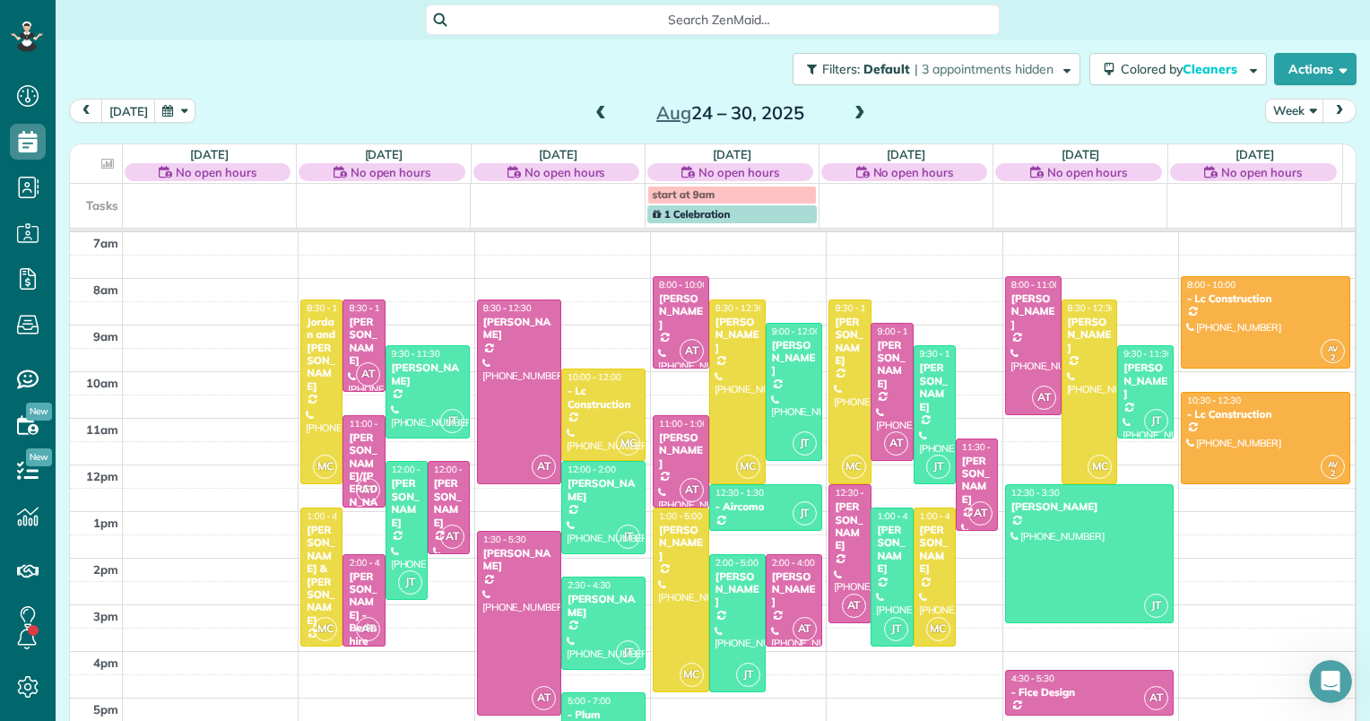
click at [593, 115] on span at bounding box center [601, 114] width 20 height 16
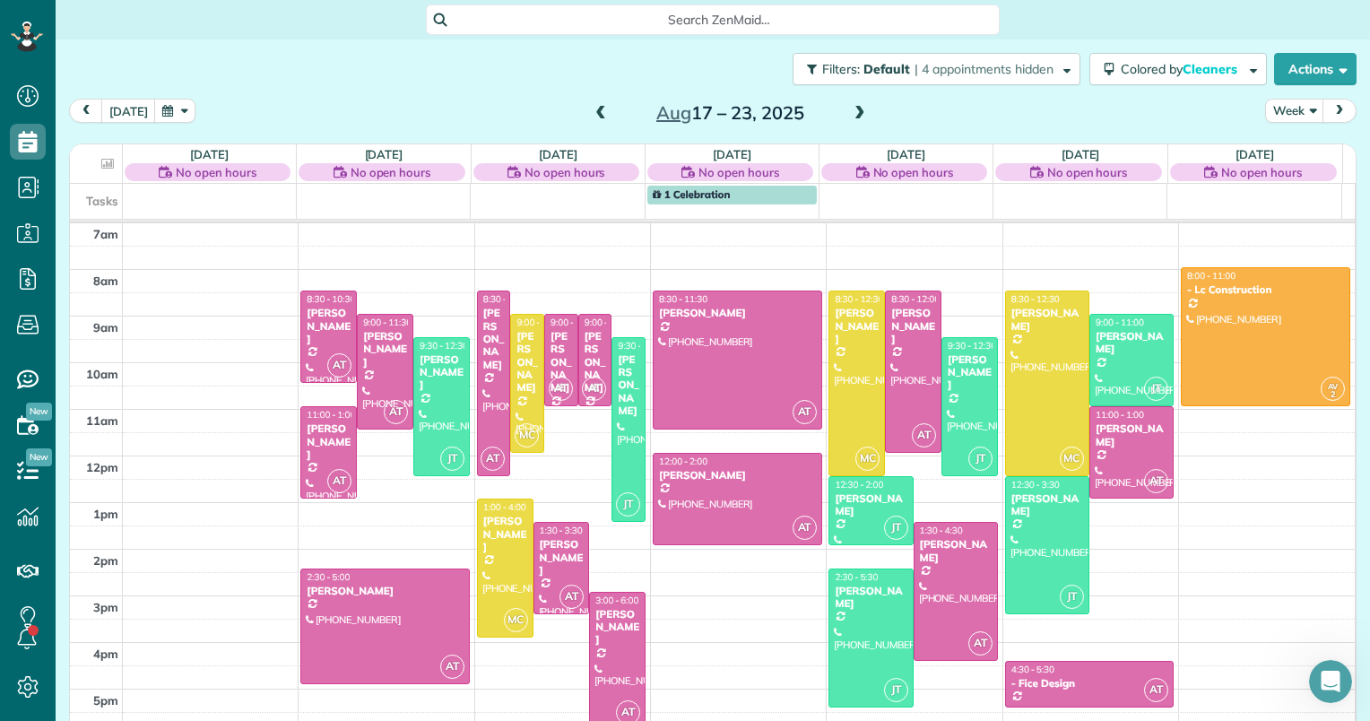
click at [593, 115] on span at bounding box center [601, 114] width 20 height 16
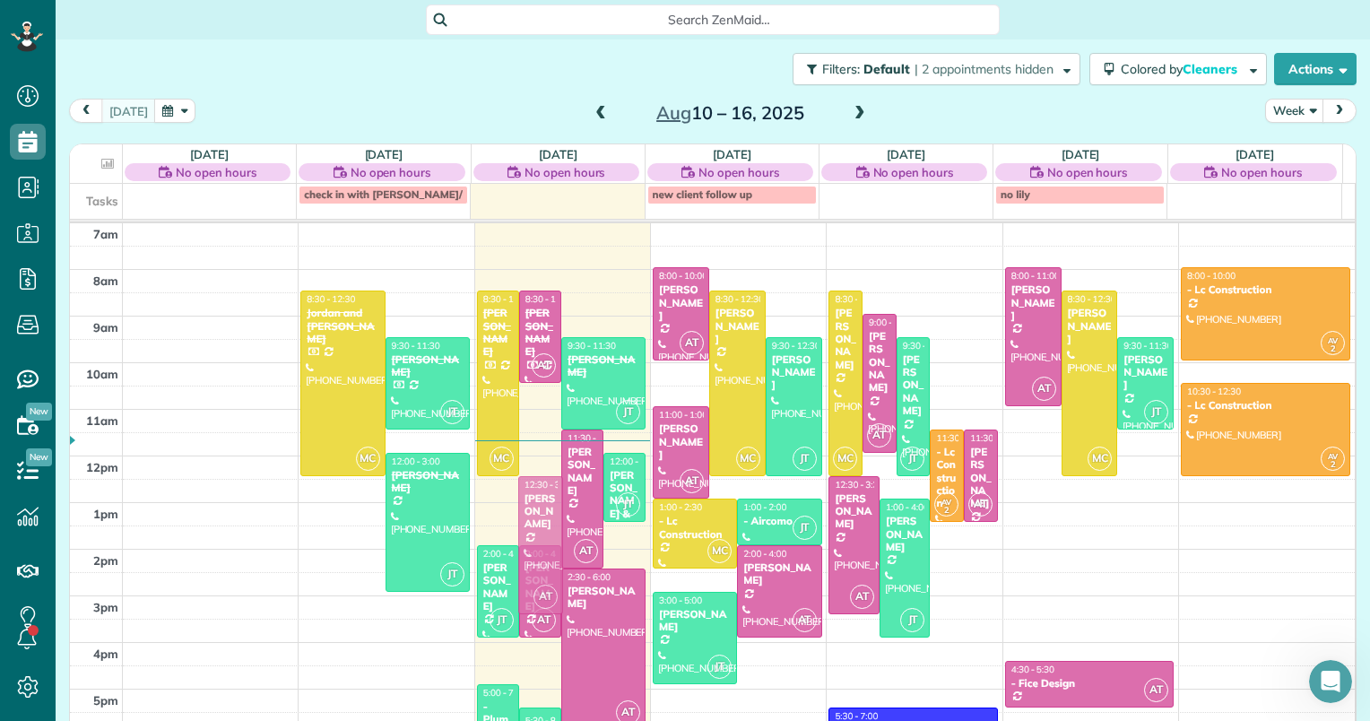
drag, startPoint x: 534, startPoint y: 470, endPoint x: 536, endPoint y: 533, distance: 63.7
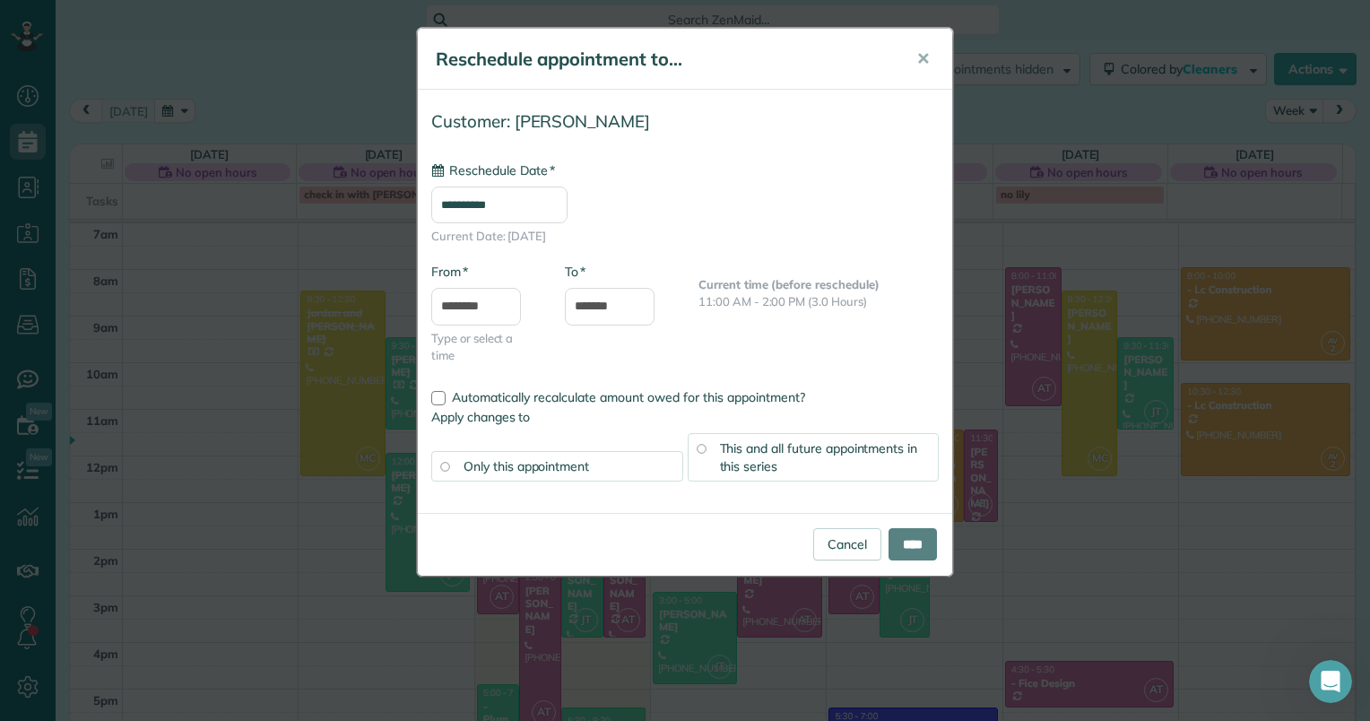
type input "**********"
click at [907, 554] on input "****" at bounding box center [913, 544] width 48 height 32
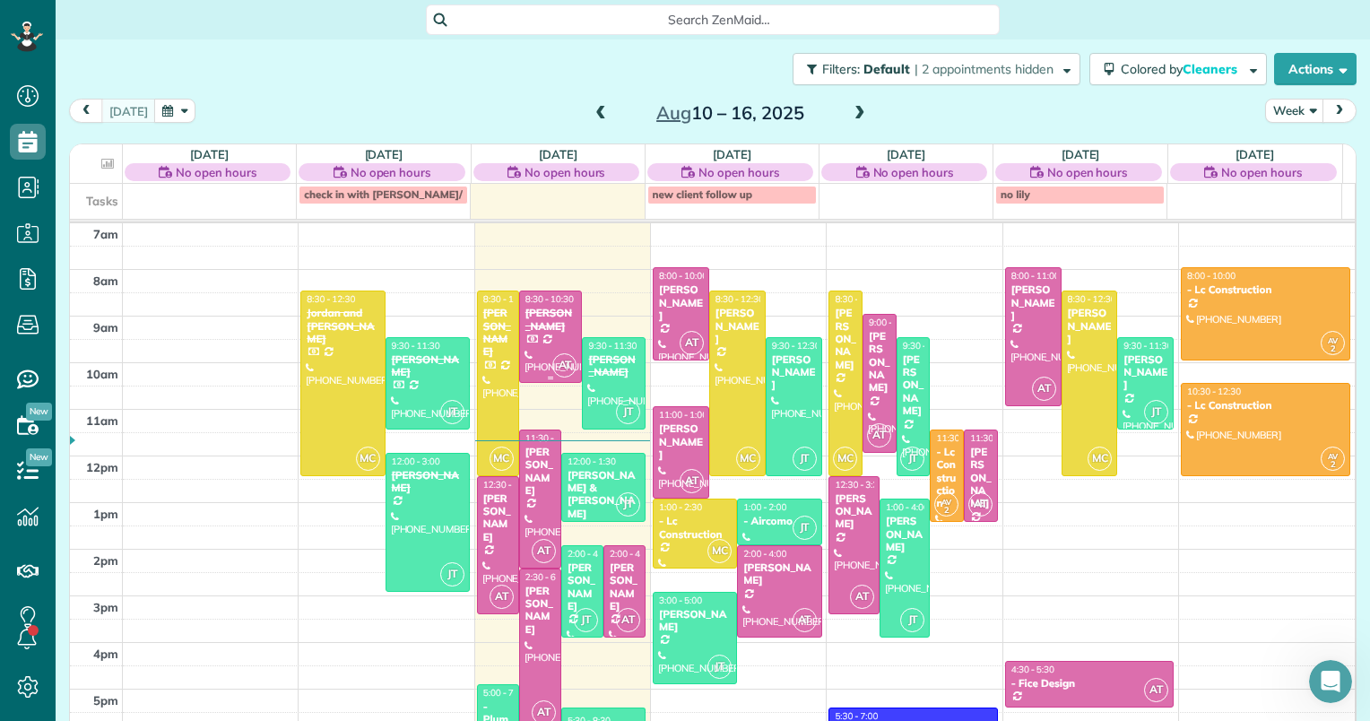
click at [549, 308] on div "[PERSON_NAME]" at bounding box center [550, 320] width 53 height 26
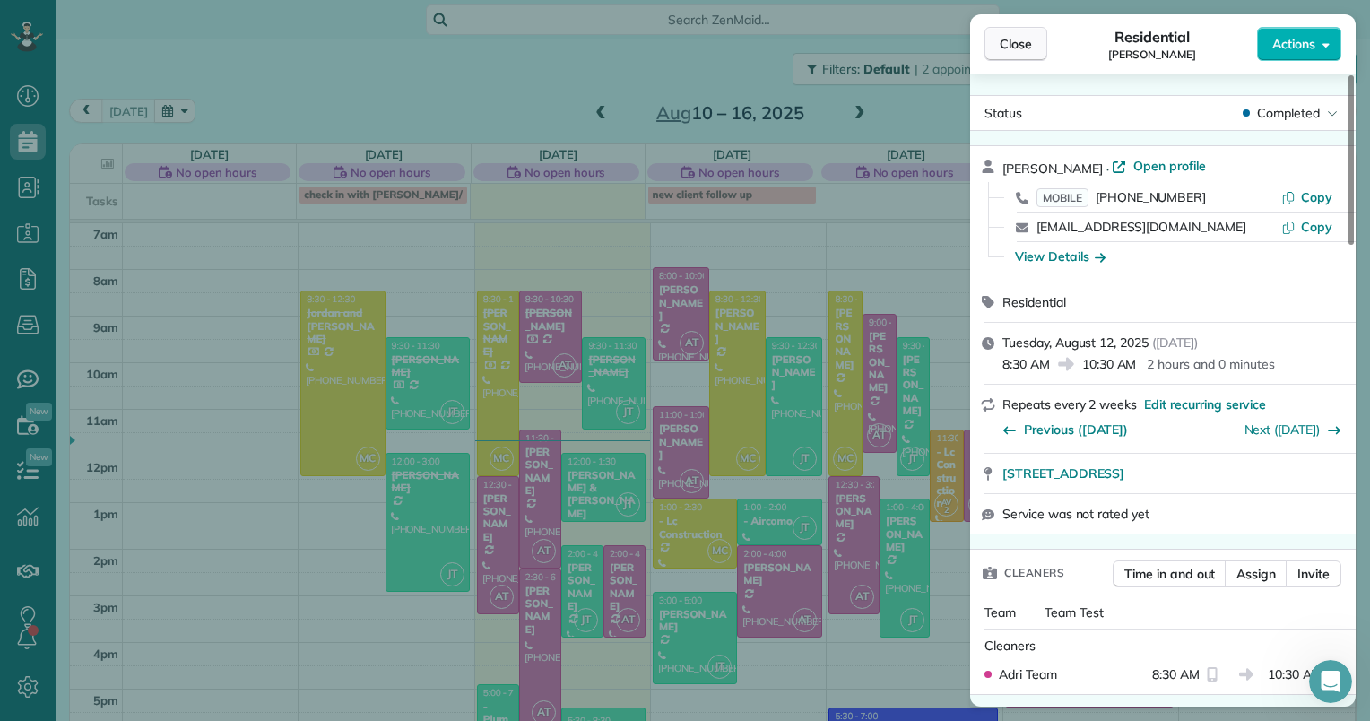
click at [1016, 39] on span "Close" at bounding box center [1016, 44] width 32 height 18
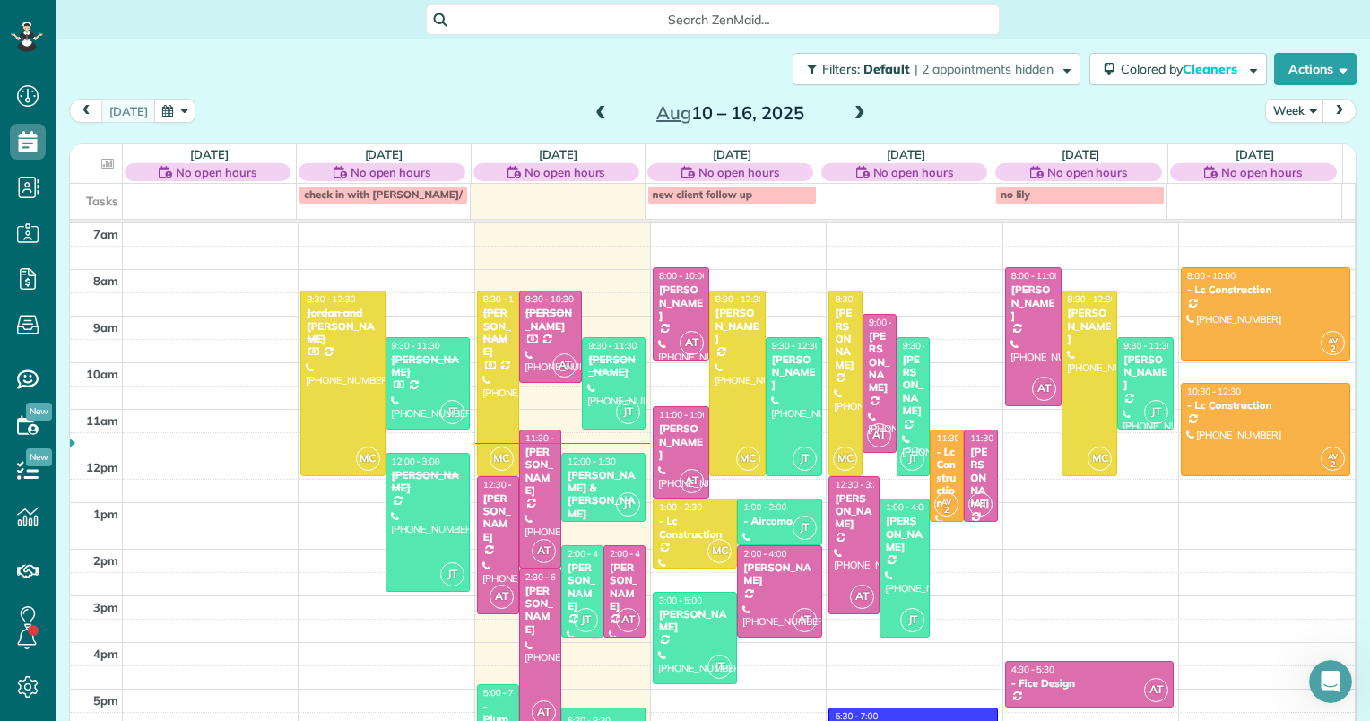
click at [850, 111] on span at bounding box center [860, 114] width 20 height 16
